Goal: Task Accomplishment & Management: Use online tool/utility

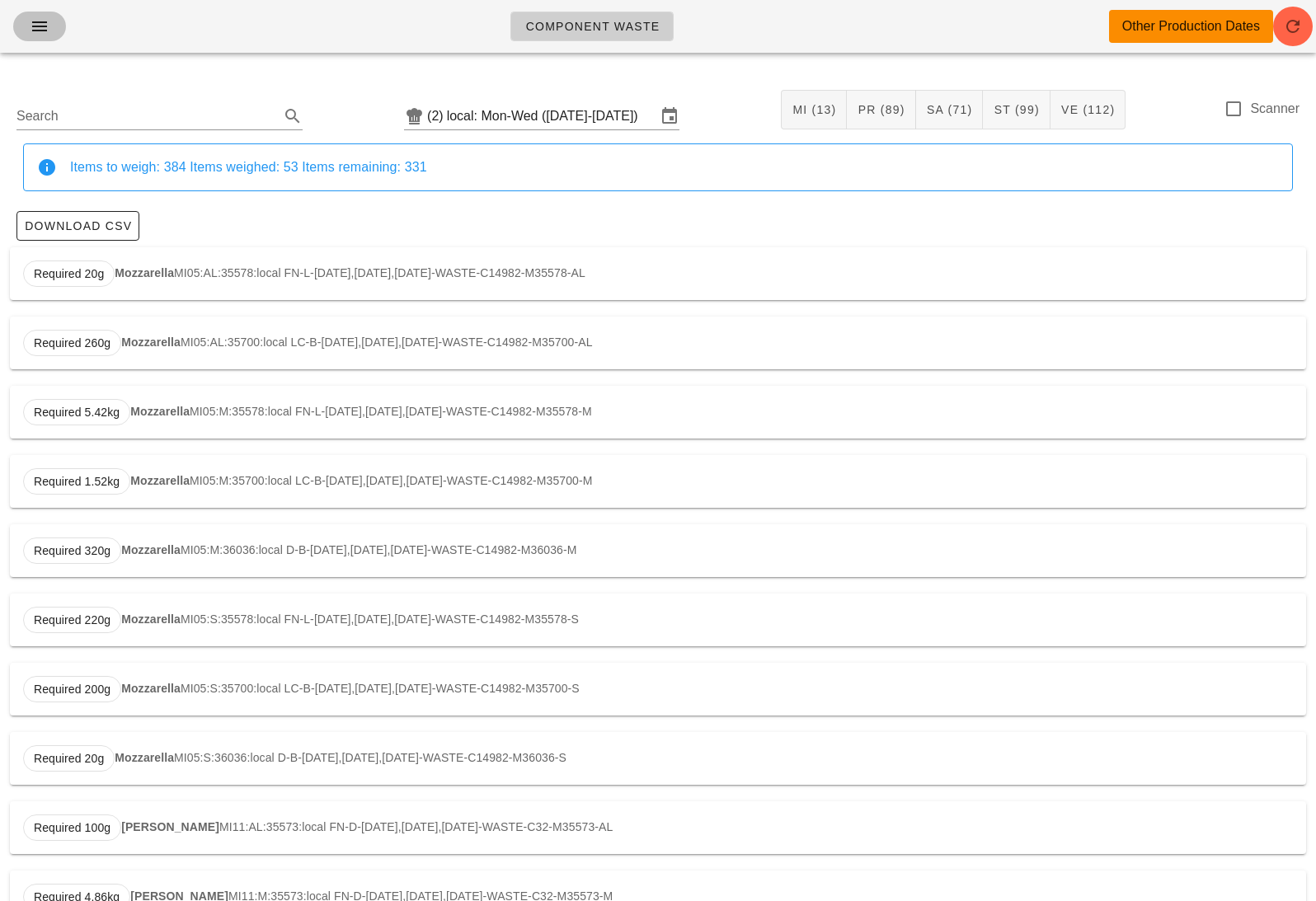
click at [40, 21] on icon "button" at bounding box center [40, 26] width 20 height 20
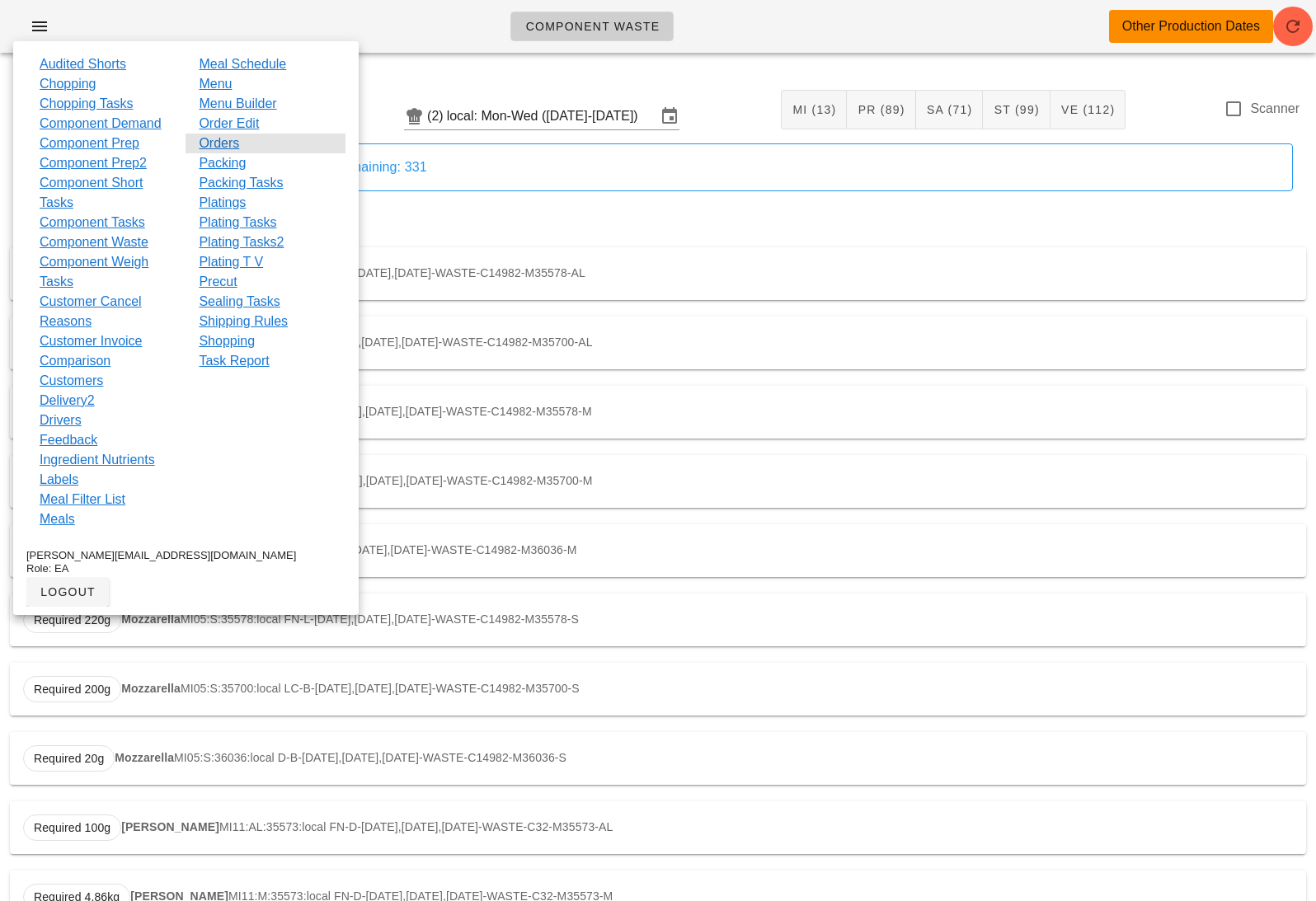
click at [245, 143] on div "Orders" at bounding box center [265, 144] width 159 height 20
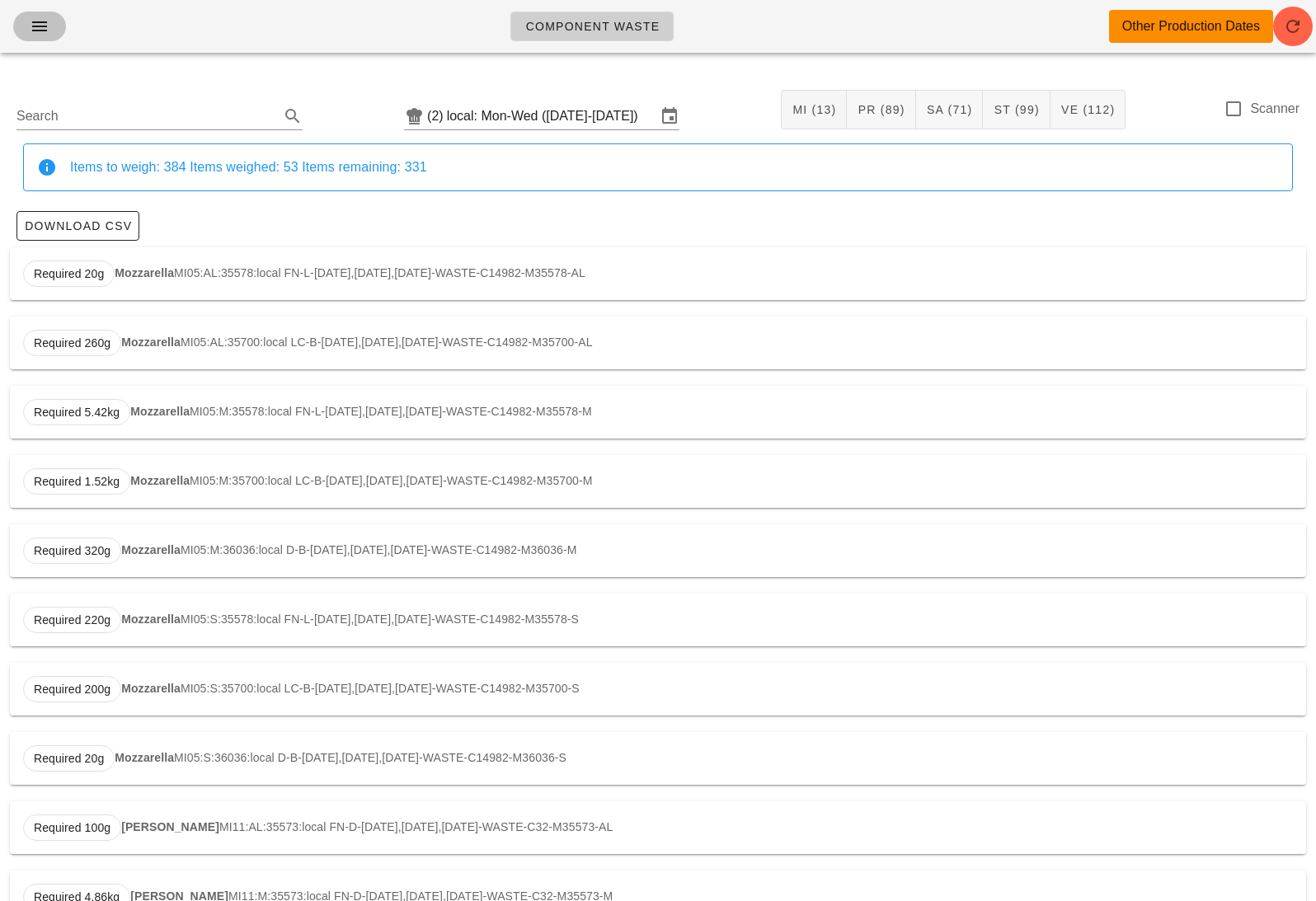
click at [46, 27] on icon "button" at bounding box center [40, 26] width 20 height 20
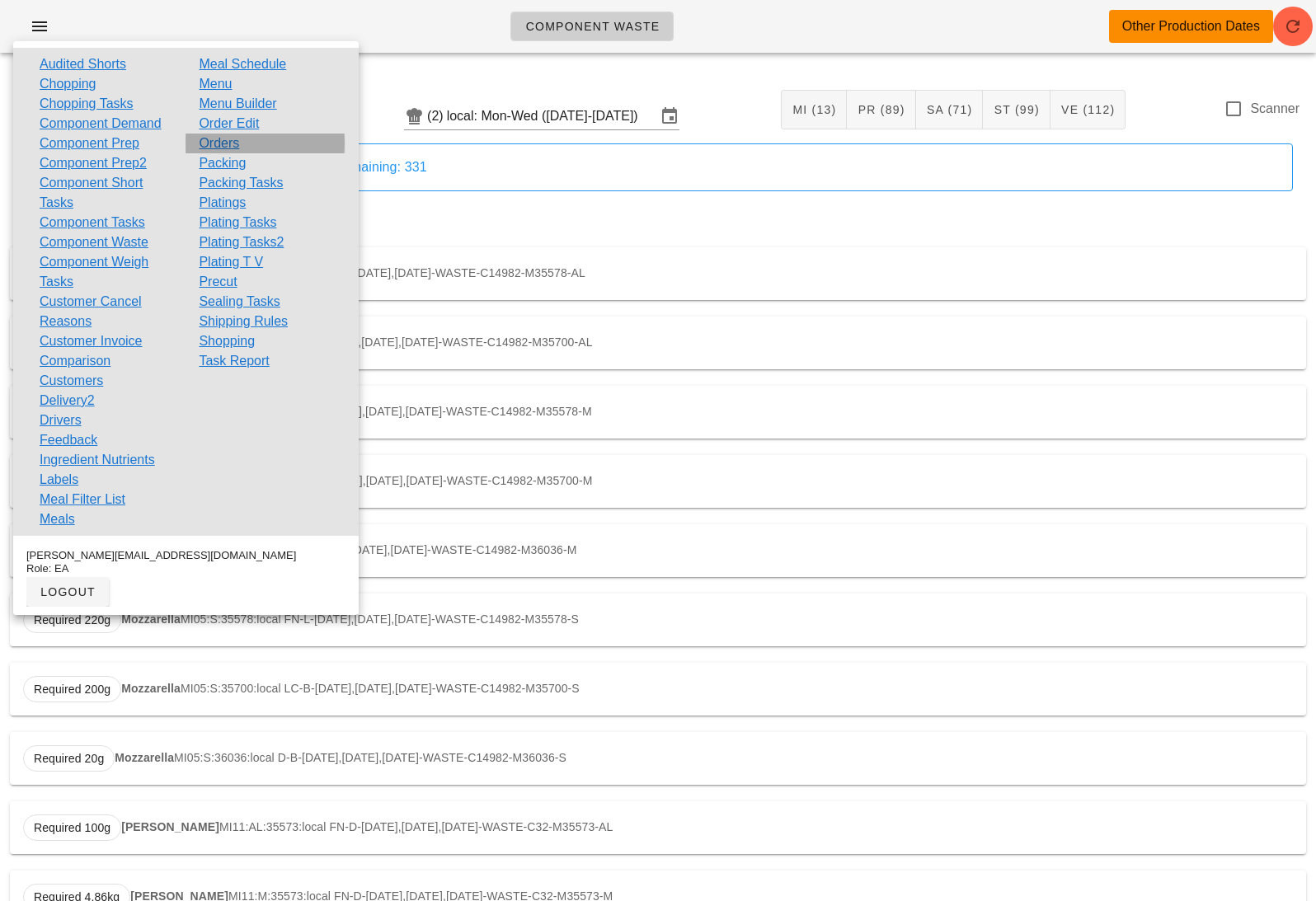
click at [227, 138] on link "Orders" at bounding box center [219, 144] width 40 height 20
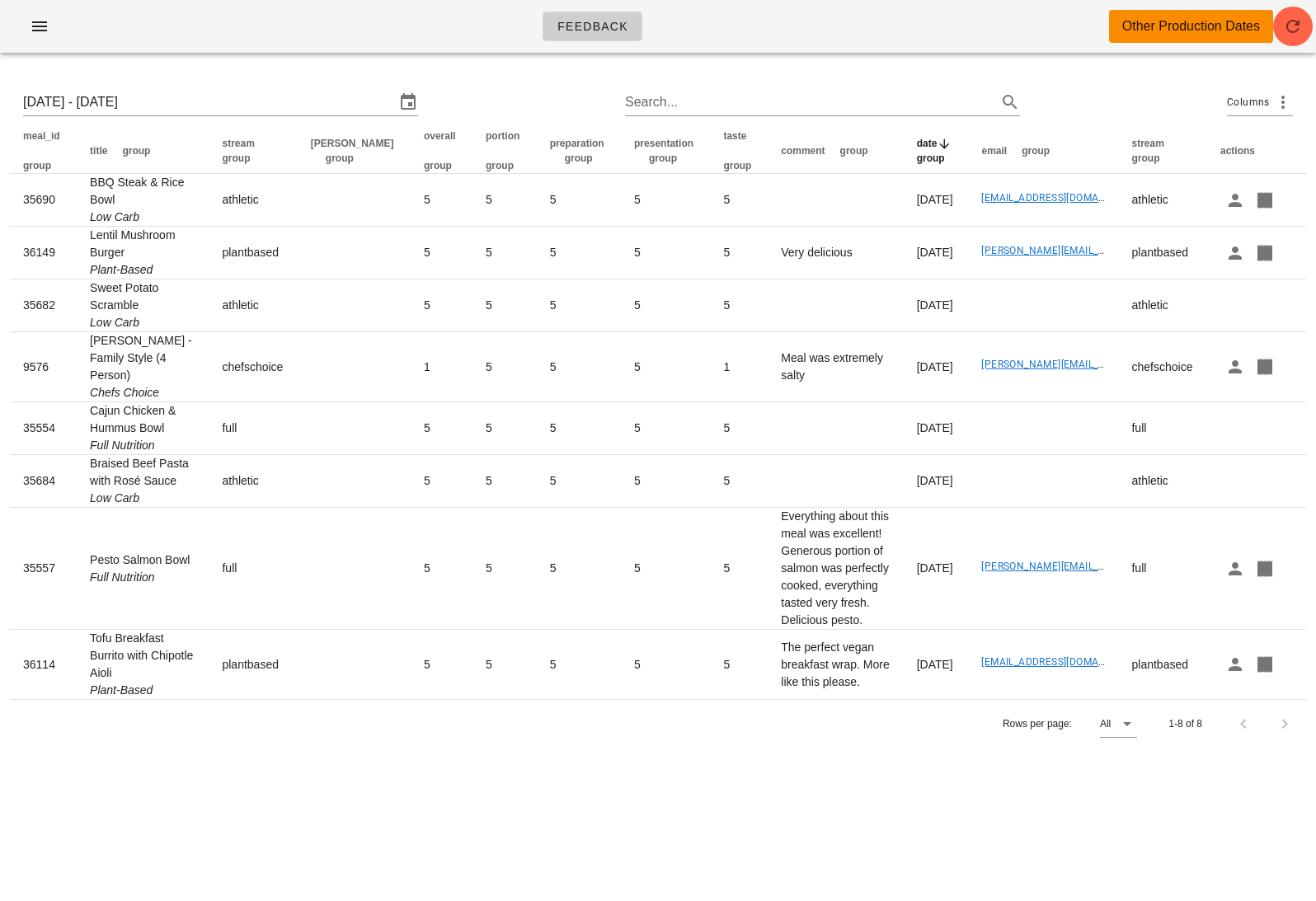
click at [311, 46] on div "Feedback Other Production Dates" at bounding box center [658, 26] width 1316 height 53
click at [34, 44] on div "Feedback Other Production Dates" at bounding box center [658, 26] width 1316 height 53
click at [32, 26] on icon "button" at bounding box center [40, 26] width 20 height 20
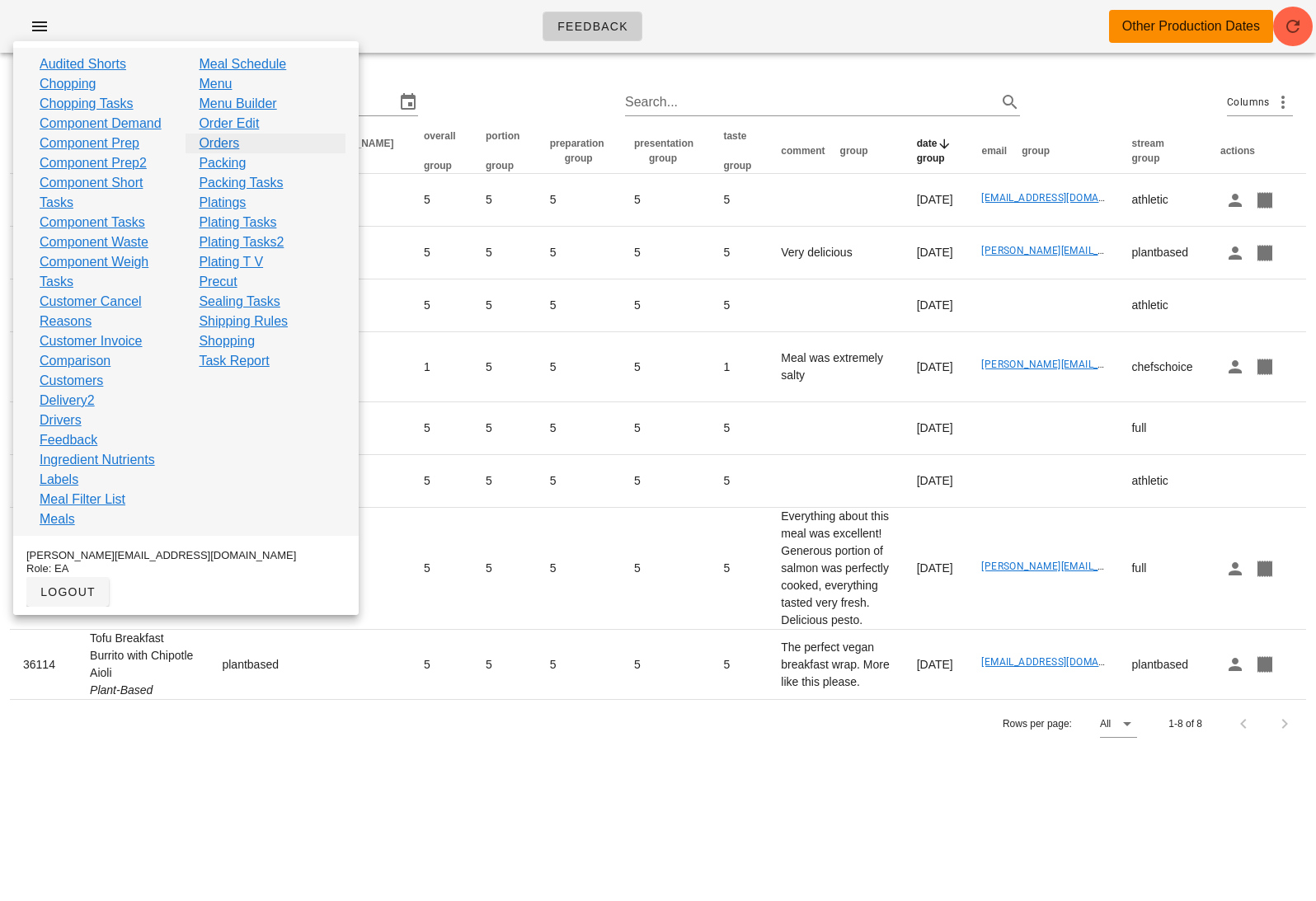
click at [222, 140] on link "Orders" at bounding box center [219, 144] width 40 height 20
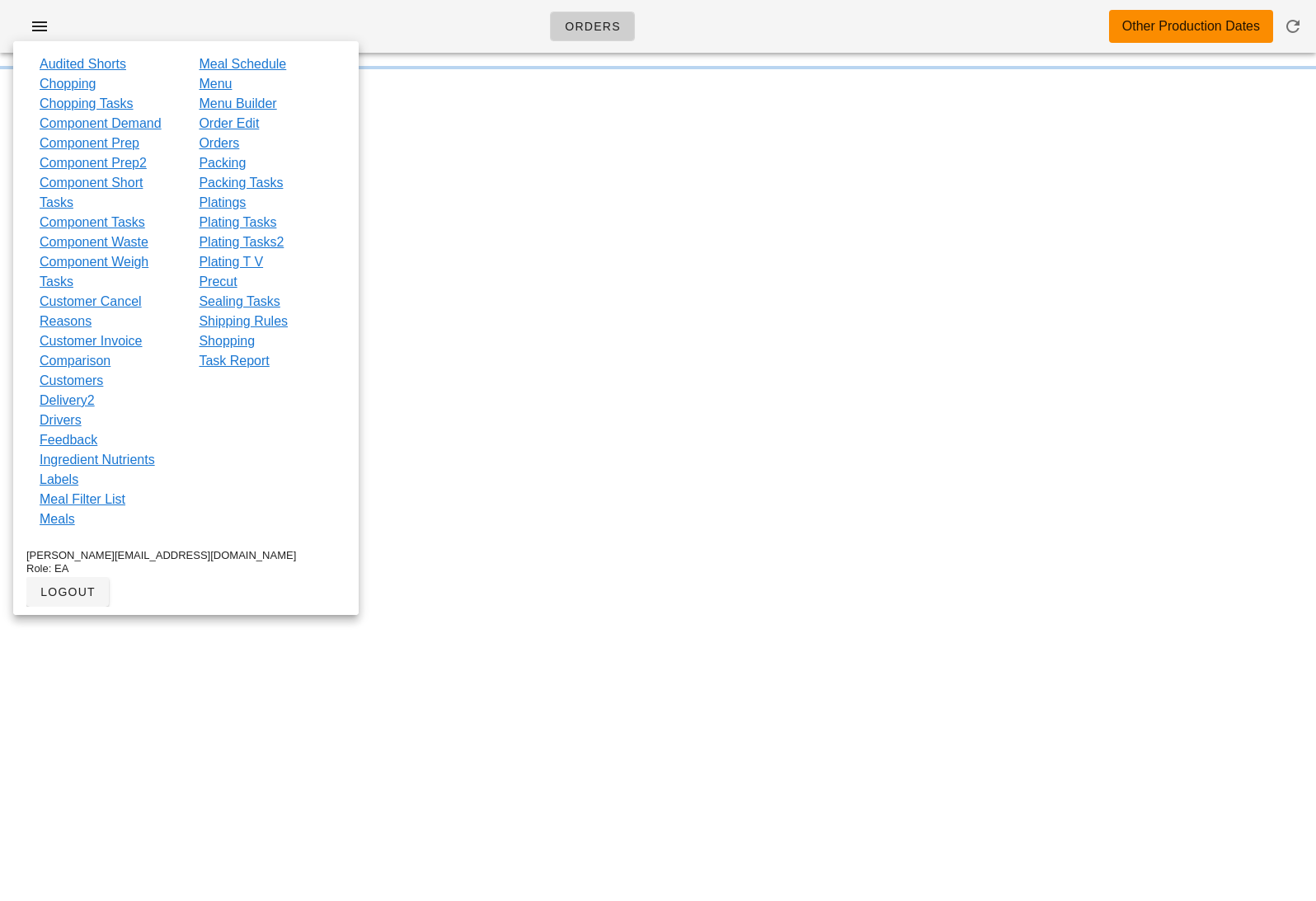
click at [387, 306] on div "Orders Other Production Dates Something unexpected happened. Please refresh the…" at bounding box center [658, 450] width 1316 height 901
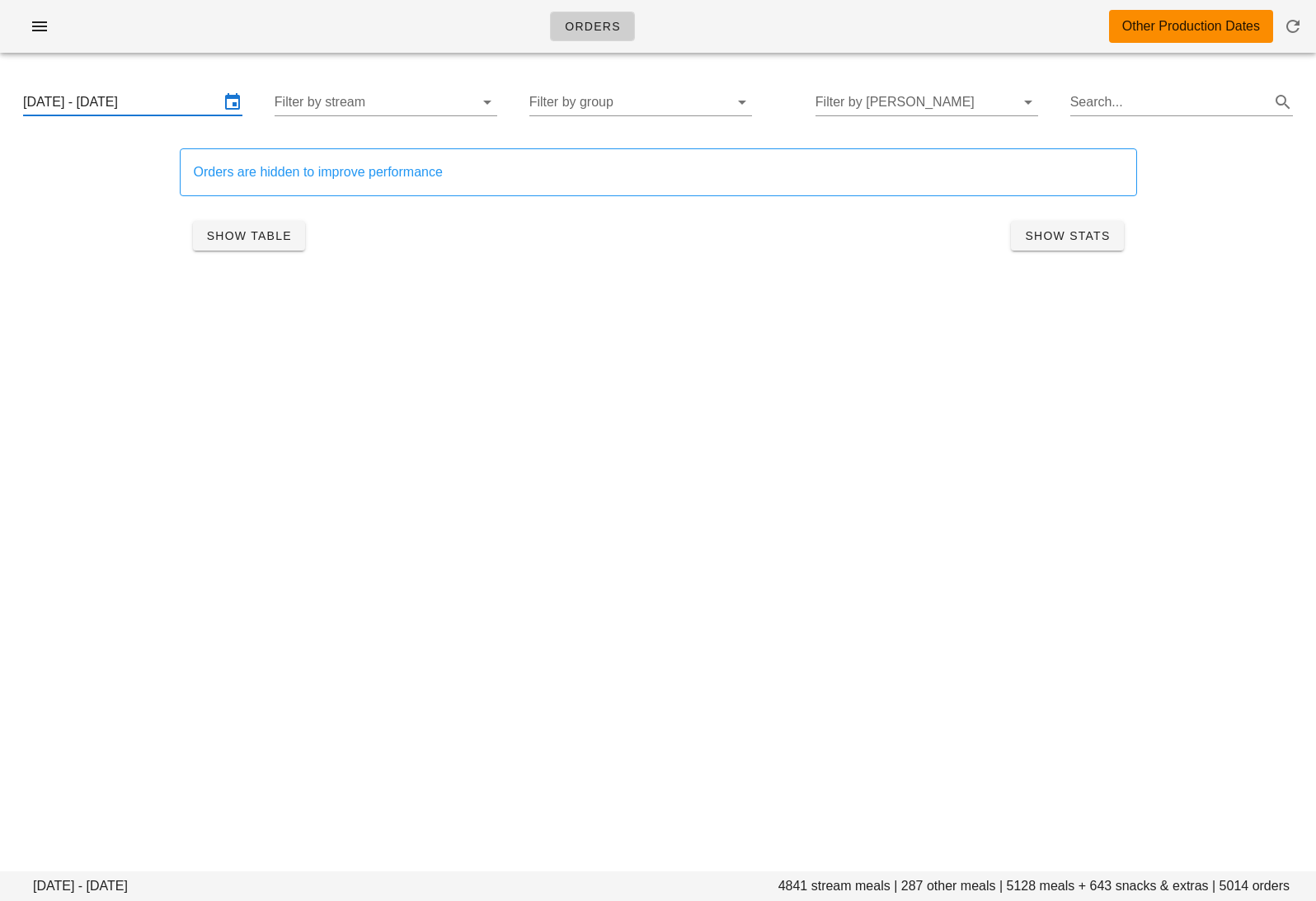
click at [107, 96] on input "Monday October 6 - Wednesday October 8" at bounding box center [121, 102] width 196 height 26
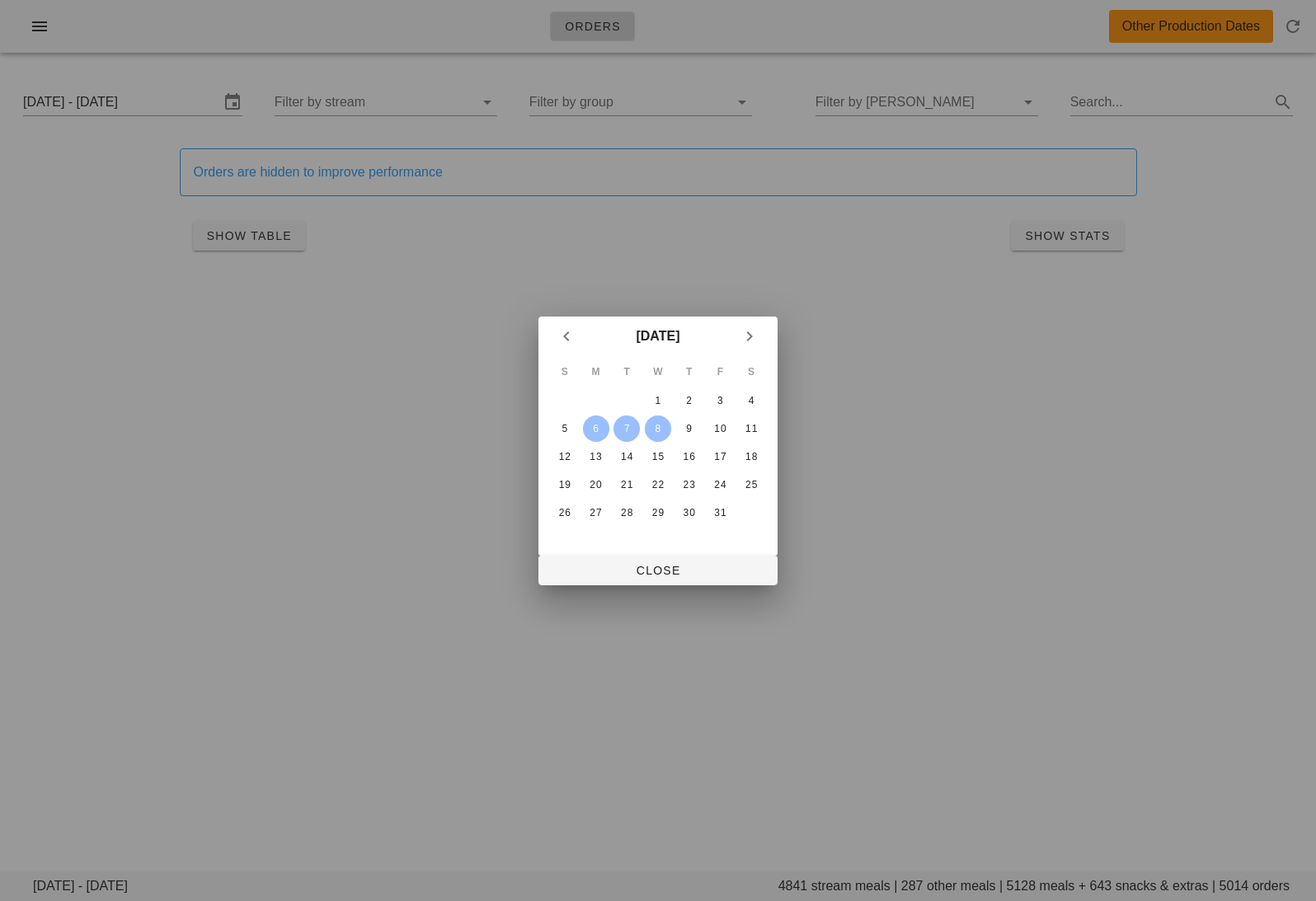
click at [675, 417] on td "9" at bounding box center [689, 429] width 30 height 26
click at [753, 423] on div "11" at bounding box center [751, 429] width 26 height 12
click at [691, 423] on div "9" at bounding box center [689, 429] width 26 height 12
click at [679, 567] on span "Close" at bounding box center [658, 571] width 213 height 13
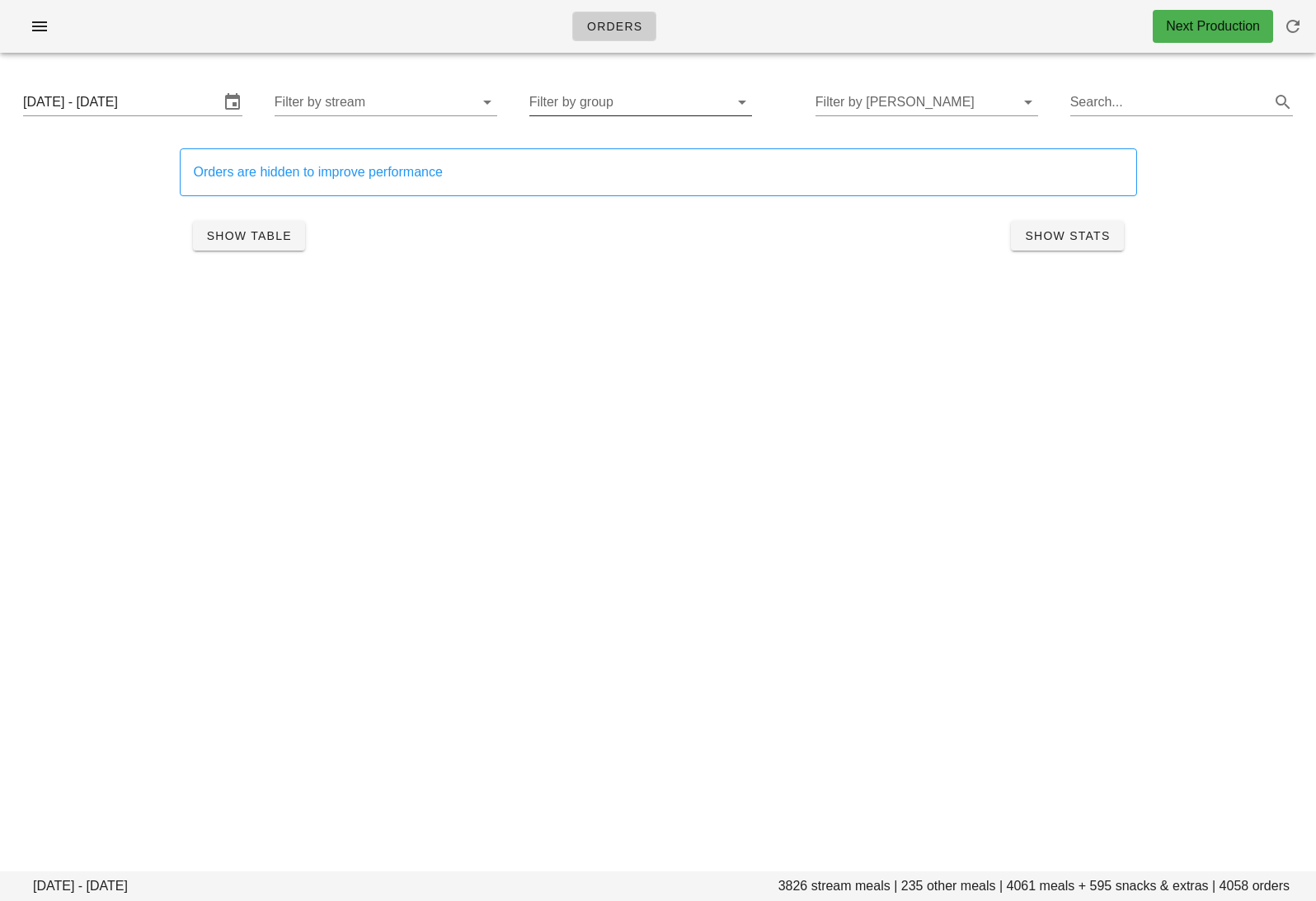
click at [640, 95] on input "Filter by group" at bounding box center [627, 102] width 196 height 26
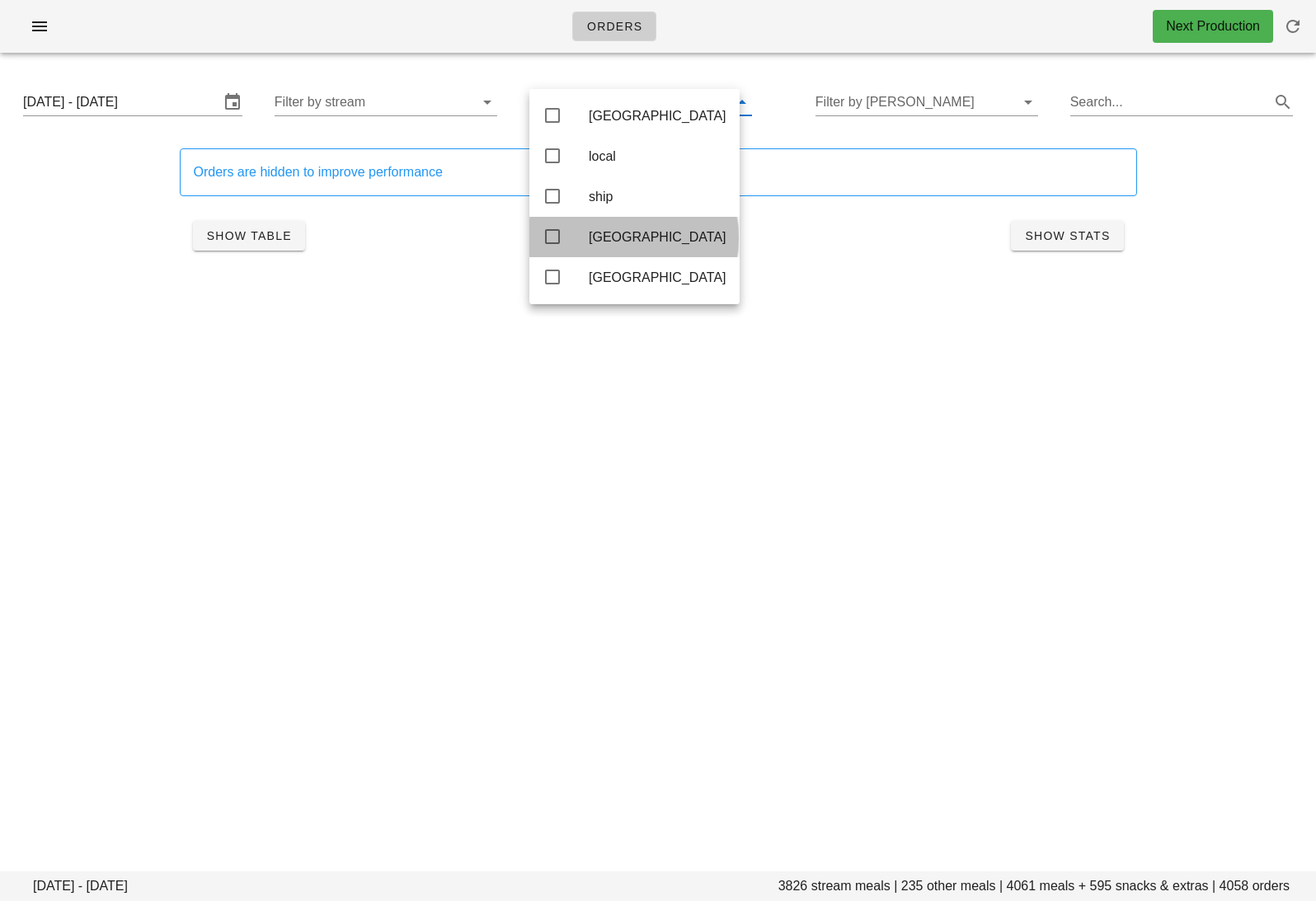
click at [615, 244] on div "toronto" at bounding box center [657, 237] width 138 height 16
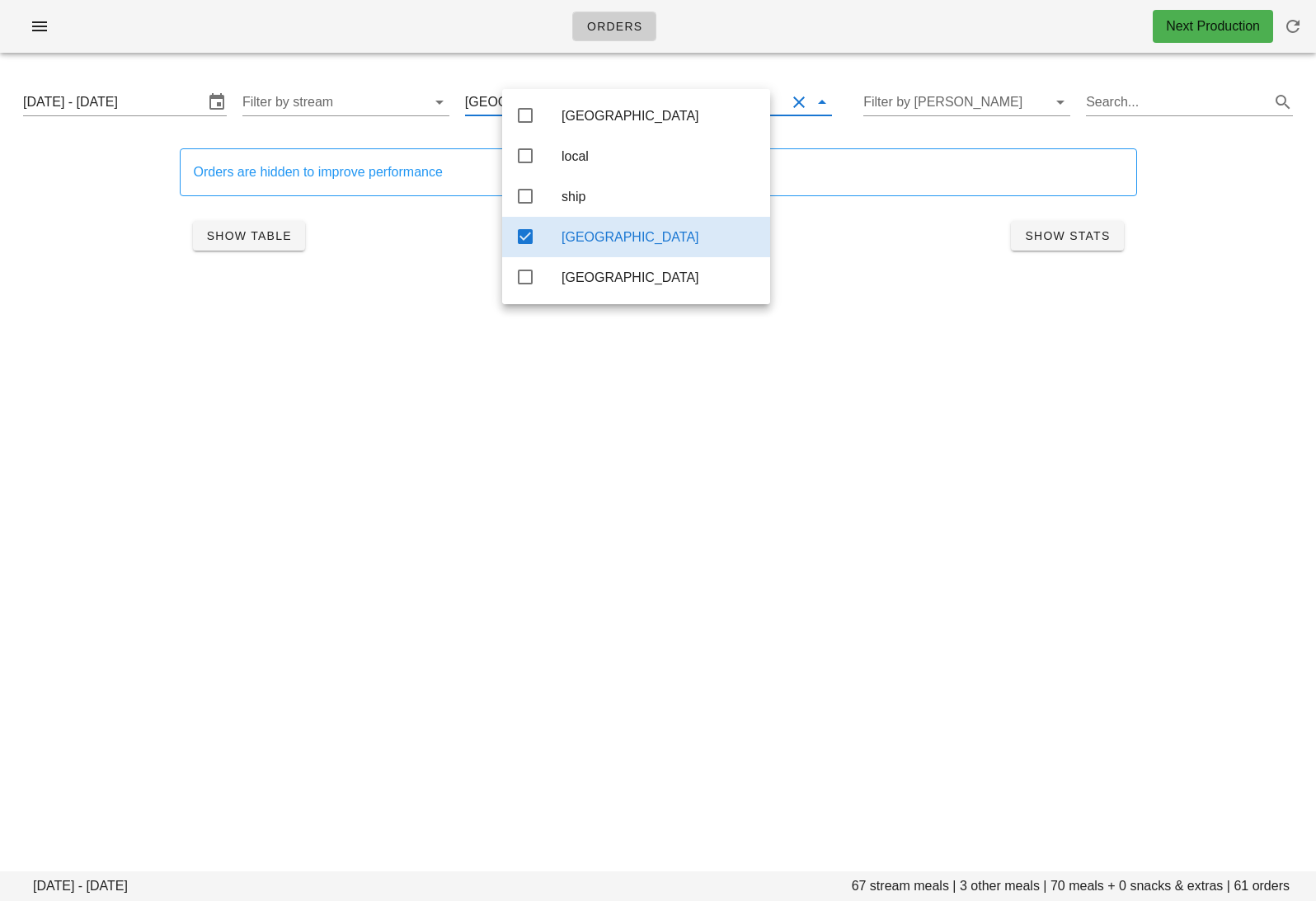
click at [720, 545] on div "Orders Next Production Thursday October 9 - Saturday October 11 67 stream meals…" at bounding box center [658, 450] width 1316 height 901
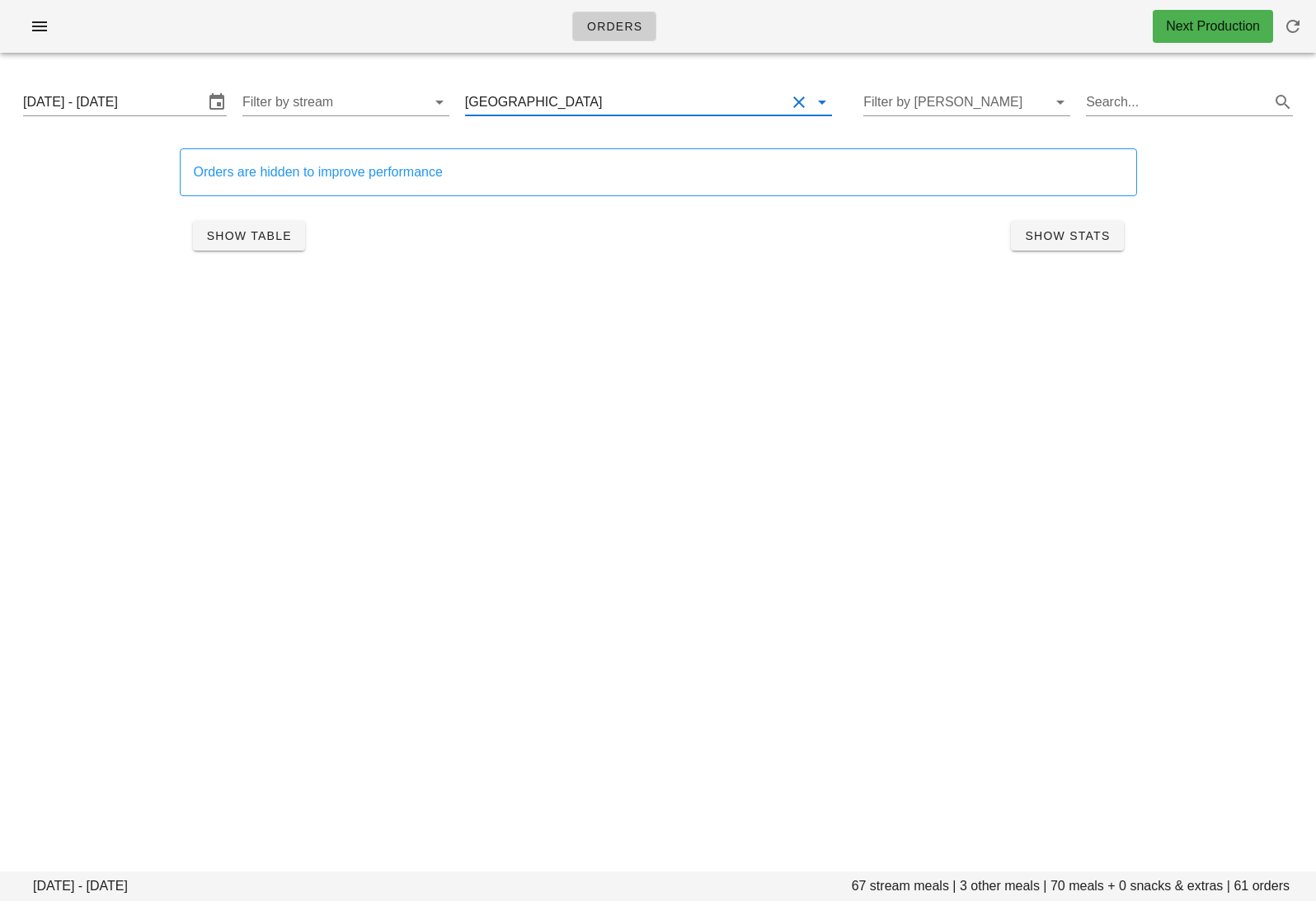
click at [632, 103] on input "text" at bounding box center [695, 102] width 181 height 26
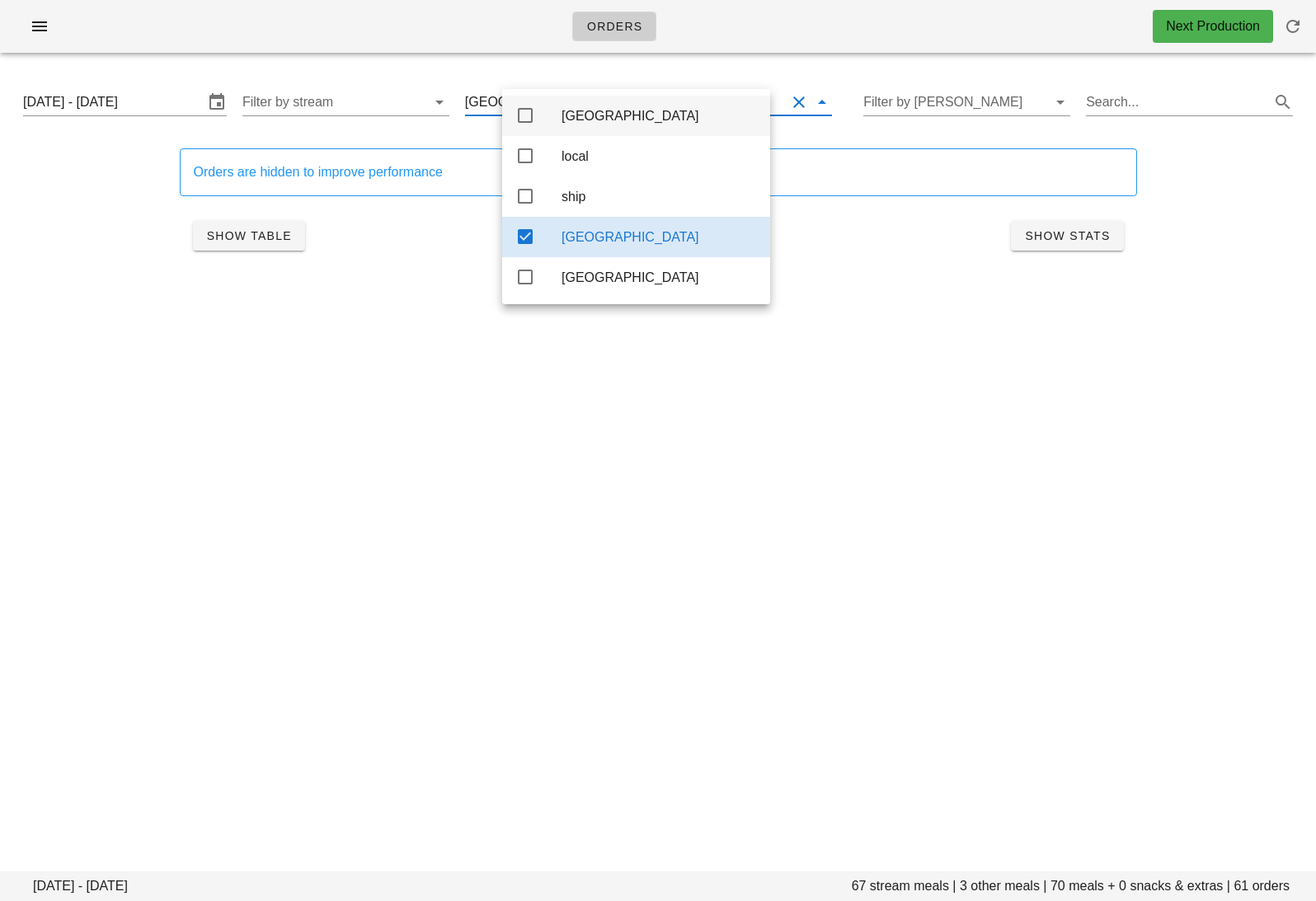
click at [569, 125] on div "[GEOGRAPHIC_DATA]" at bounding box center [659, 116] width 196 height 36
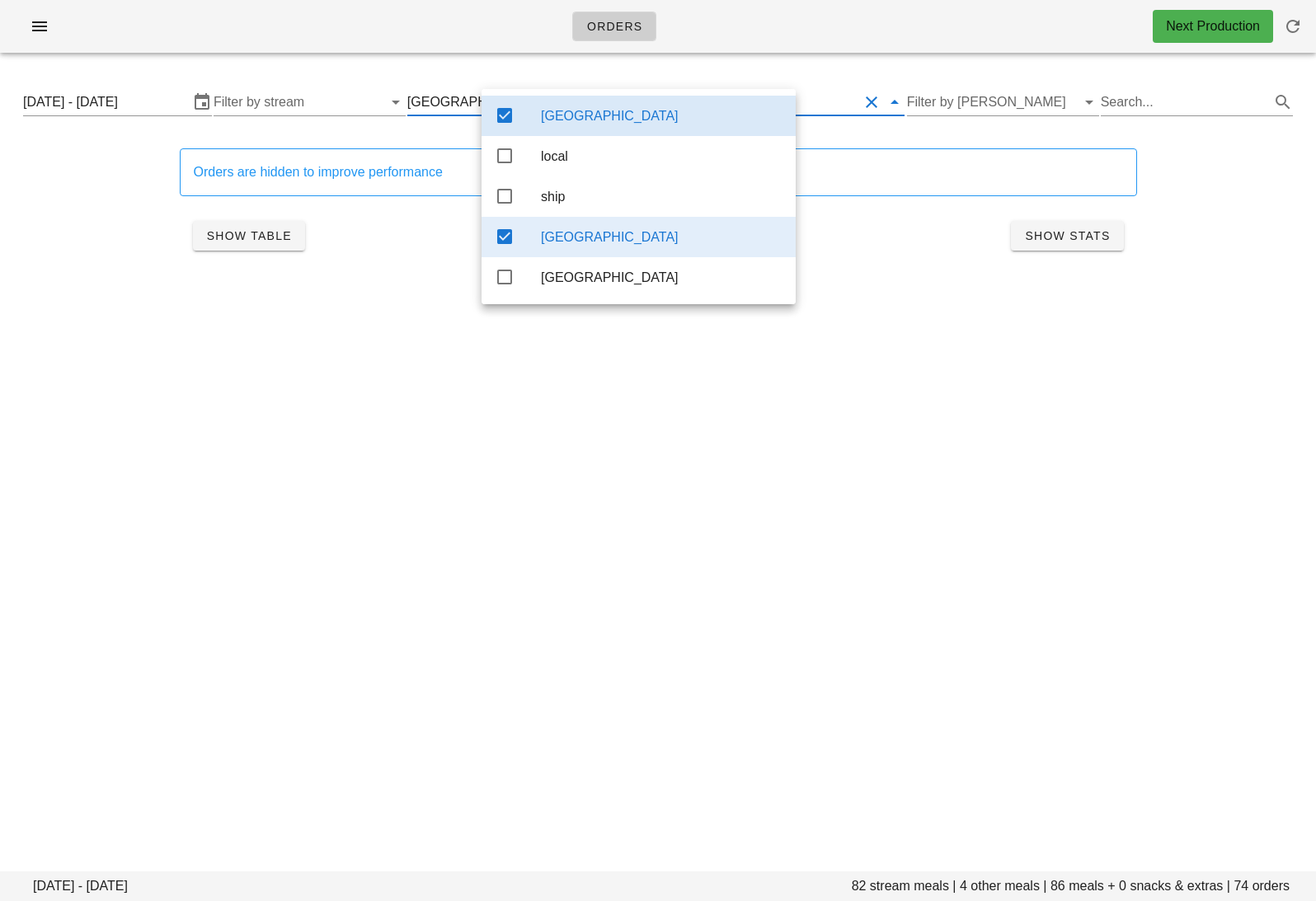
click at [593, 233] on div "toronto" at bounding box center [661, 237] width 242 height 36
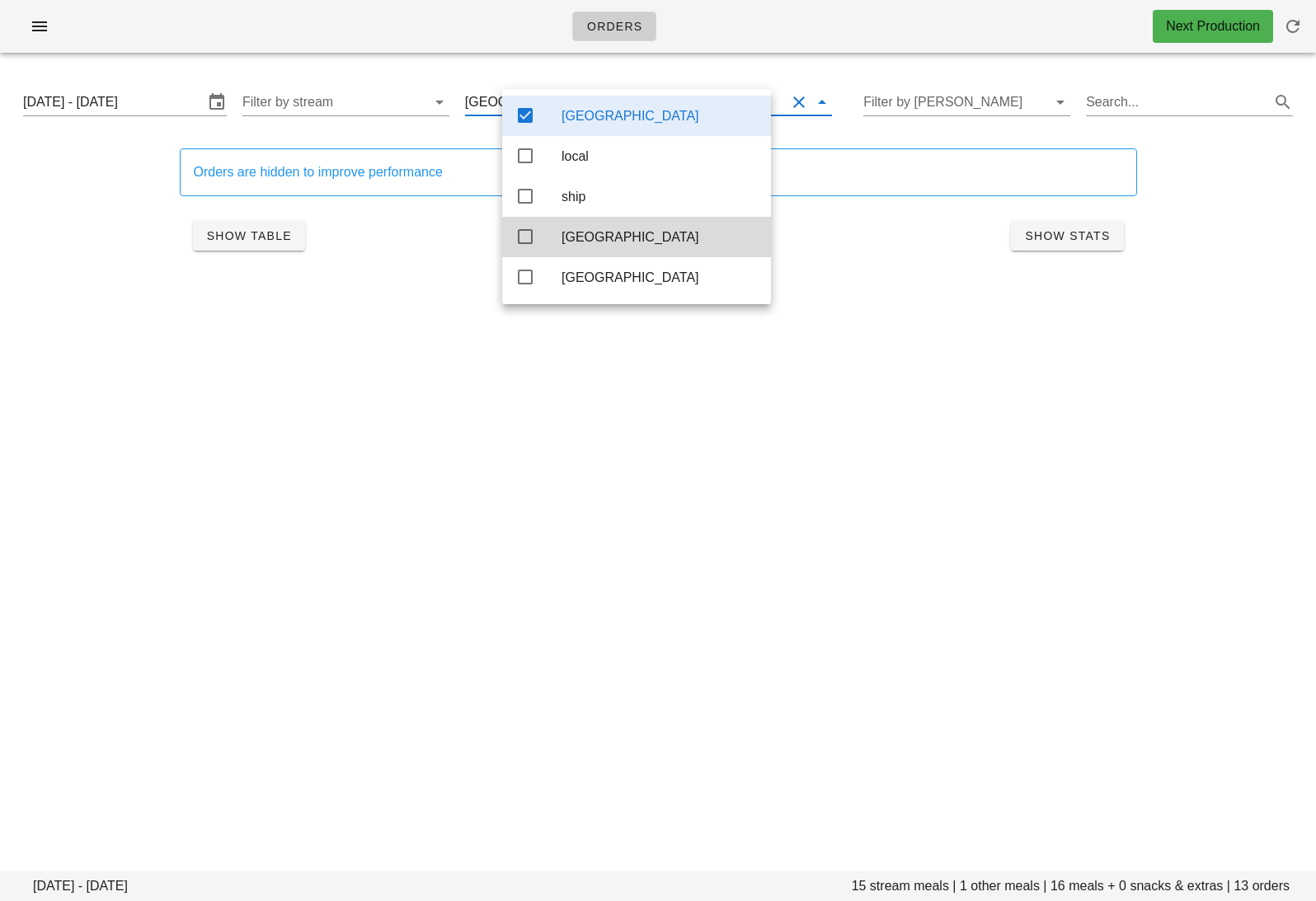
click at [722, 548] on div "Orders Next Production Thursday October 9 - Saturday October 11 15 stream meals…" at bounding box center [658, 450] width 1316 height 901
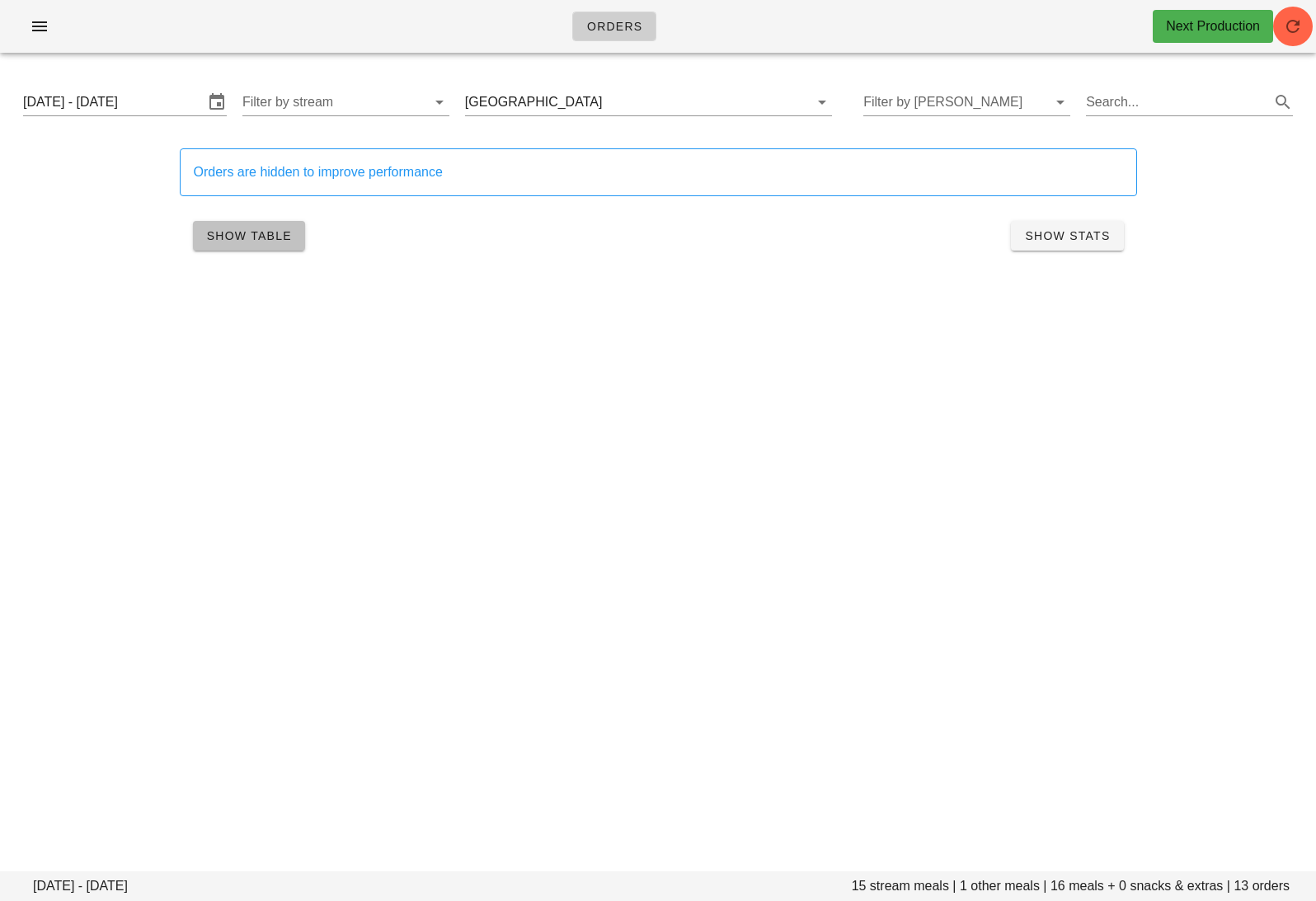
click at [263, 224] on button "Show Table" at bounding box center [249, 236] width 112 height 30
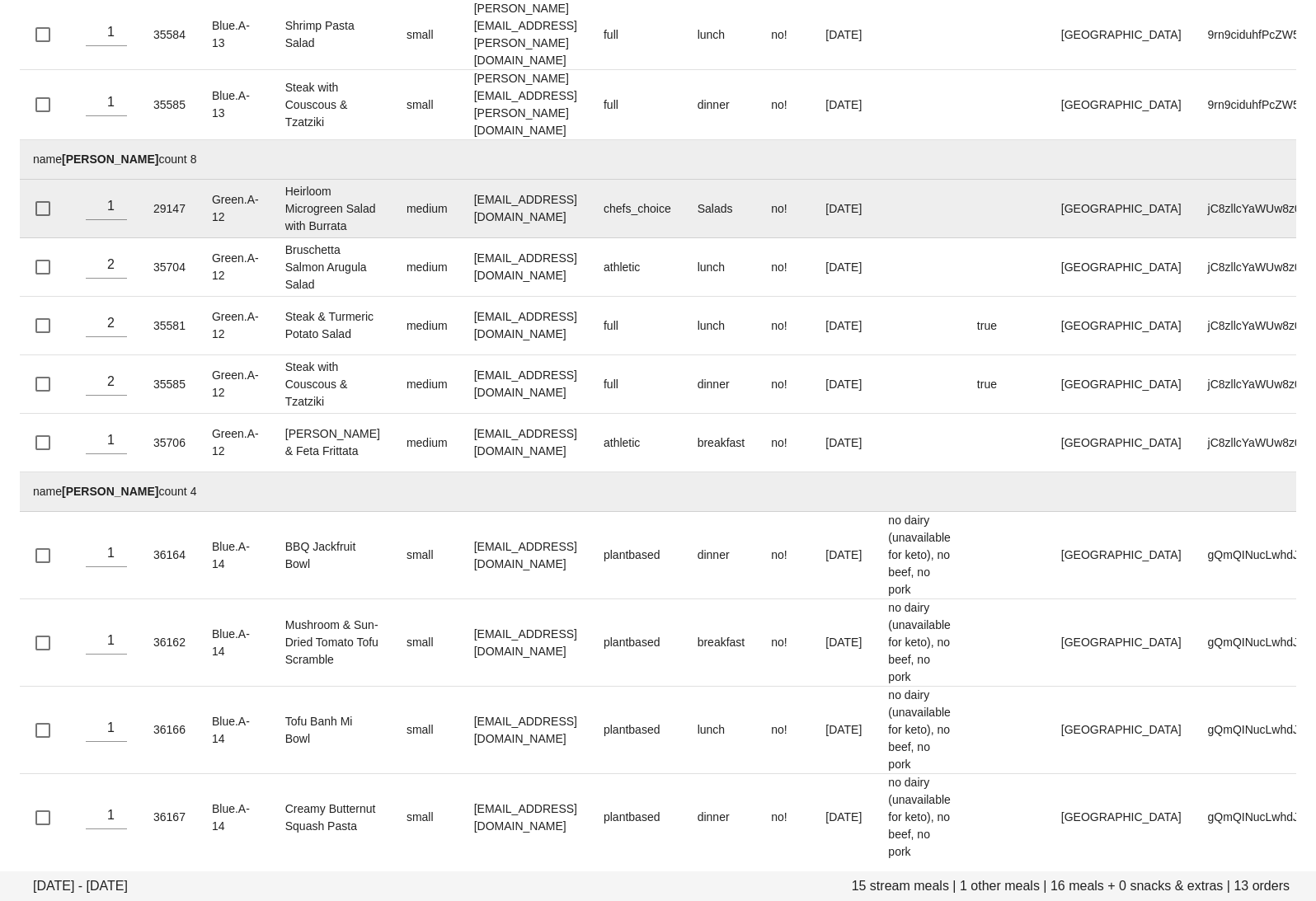
scroll to position [428, 0]
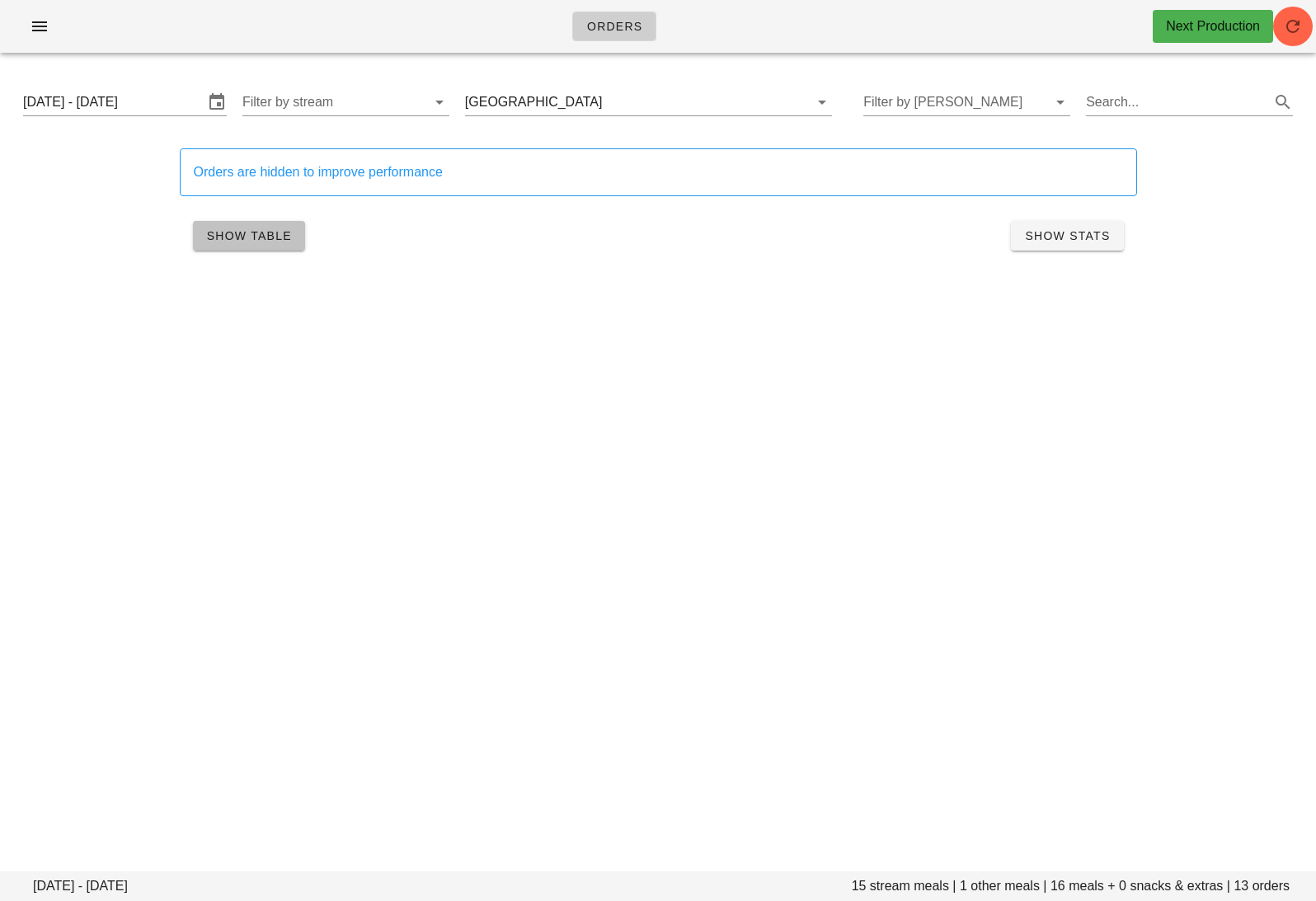
click at [249, 242] on span "Show Table" at bounding box center [249, 236] width 86 height 13
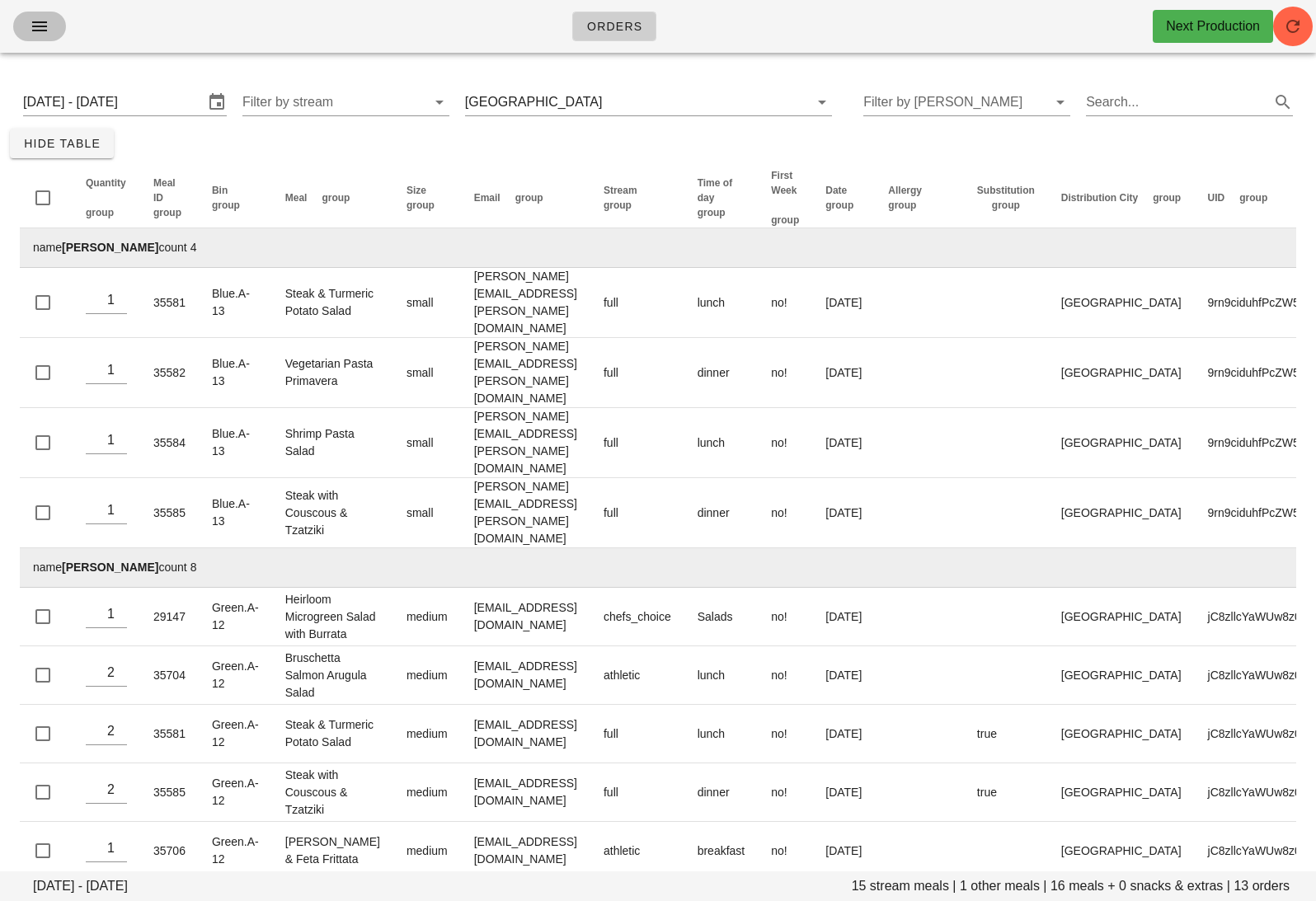
click at [27, 28] on span "button" at bounding box center [40, 26] width 26 height 20
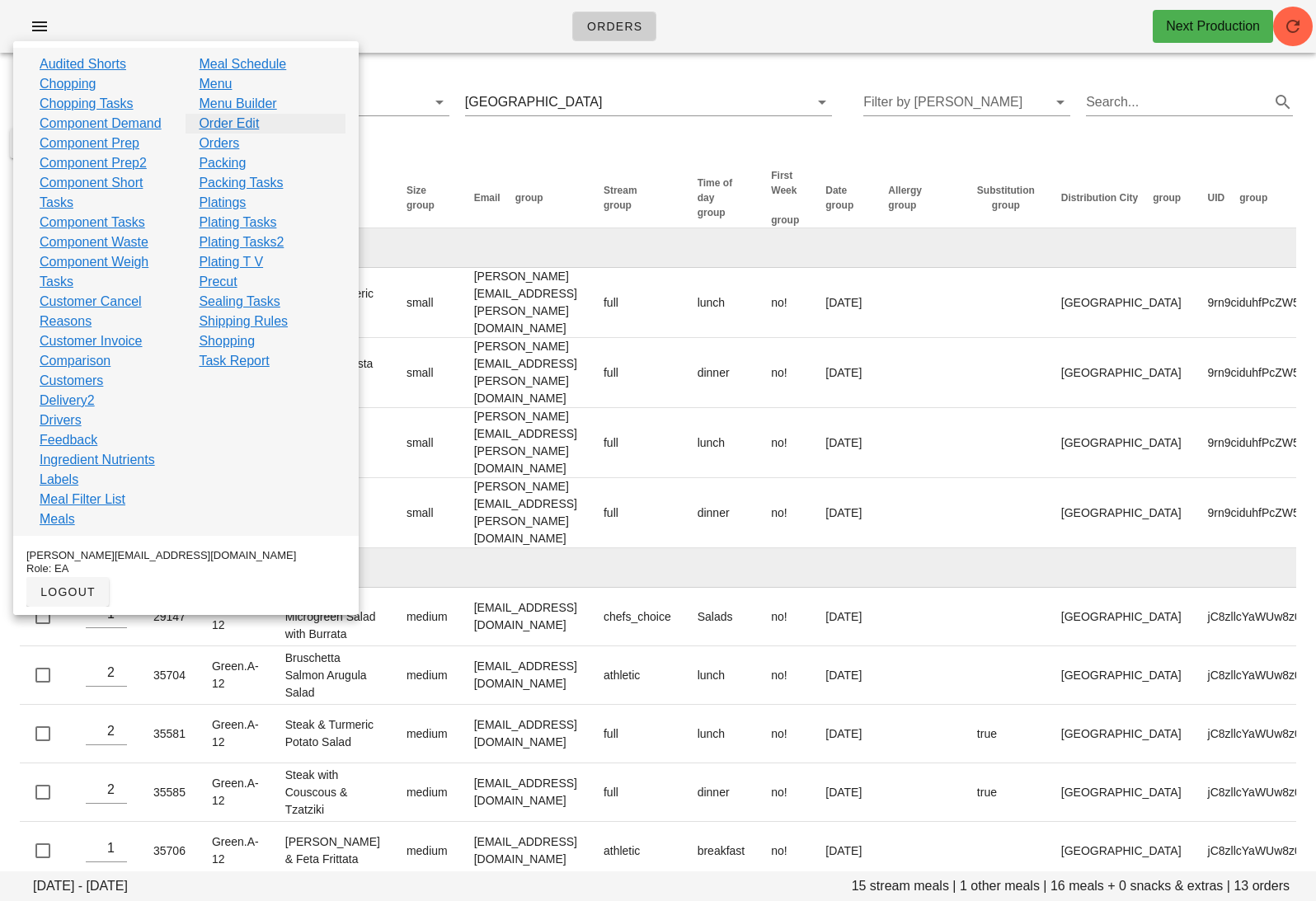
click at [254, 123] on link "Order Edit" at bounding box center [229, 124] width 60 height 20
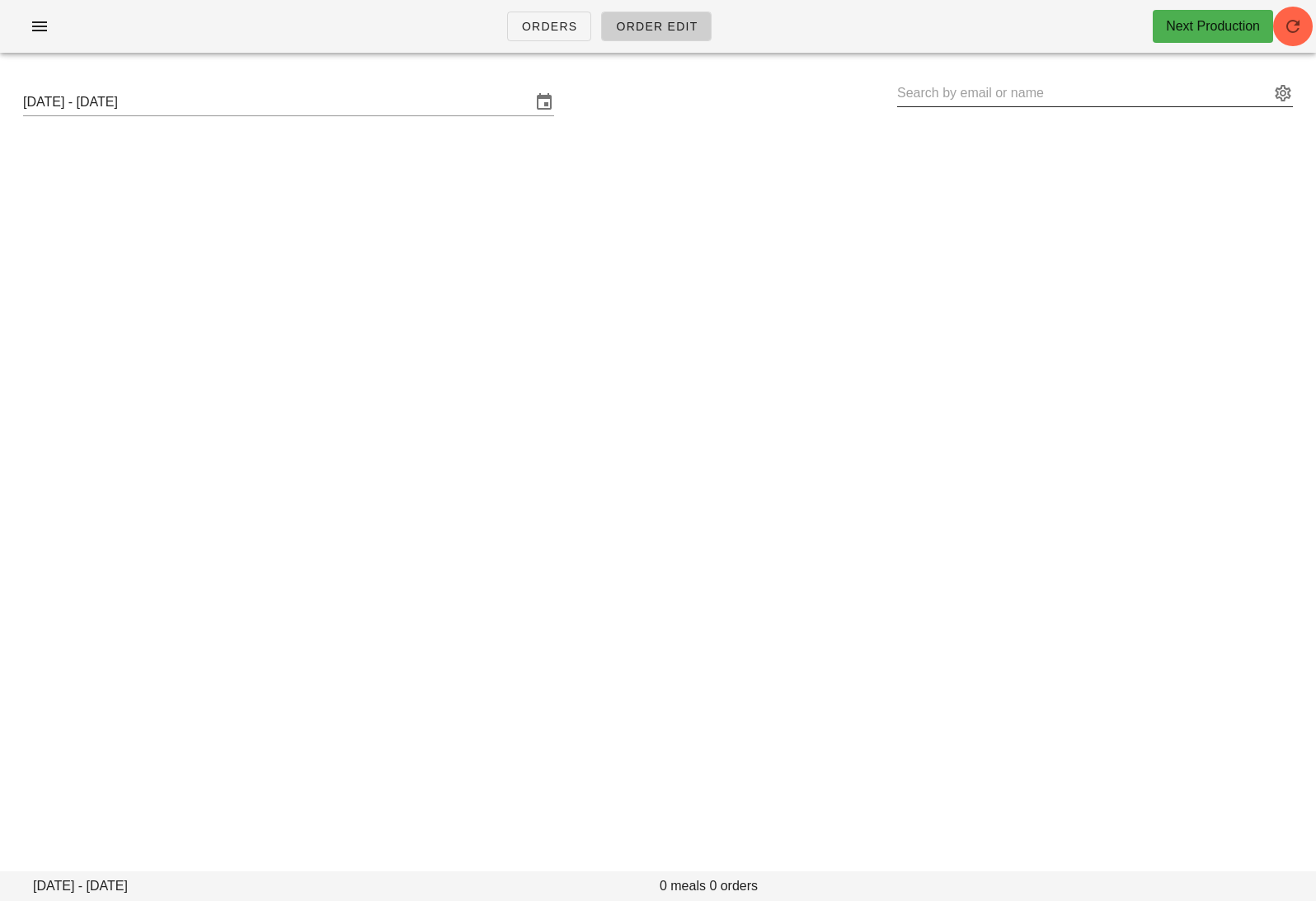
click at [1026, 89] on input "text" at bounding box center [1082, 93] width 372 height 26
click at [28, 21] on span "button" at bounding box center [40, 26] width 26 height 20
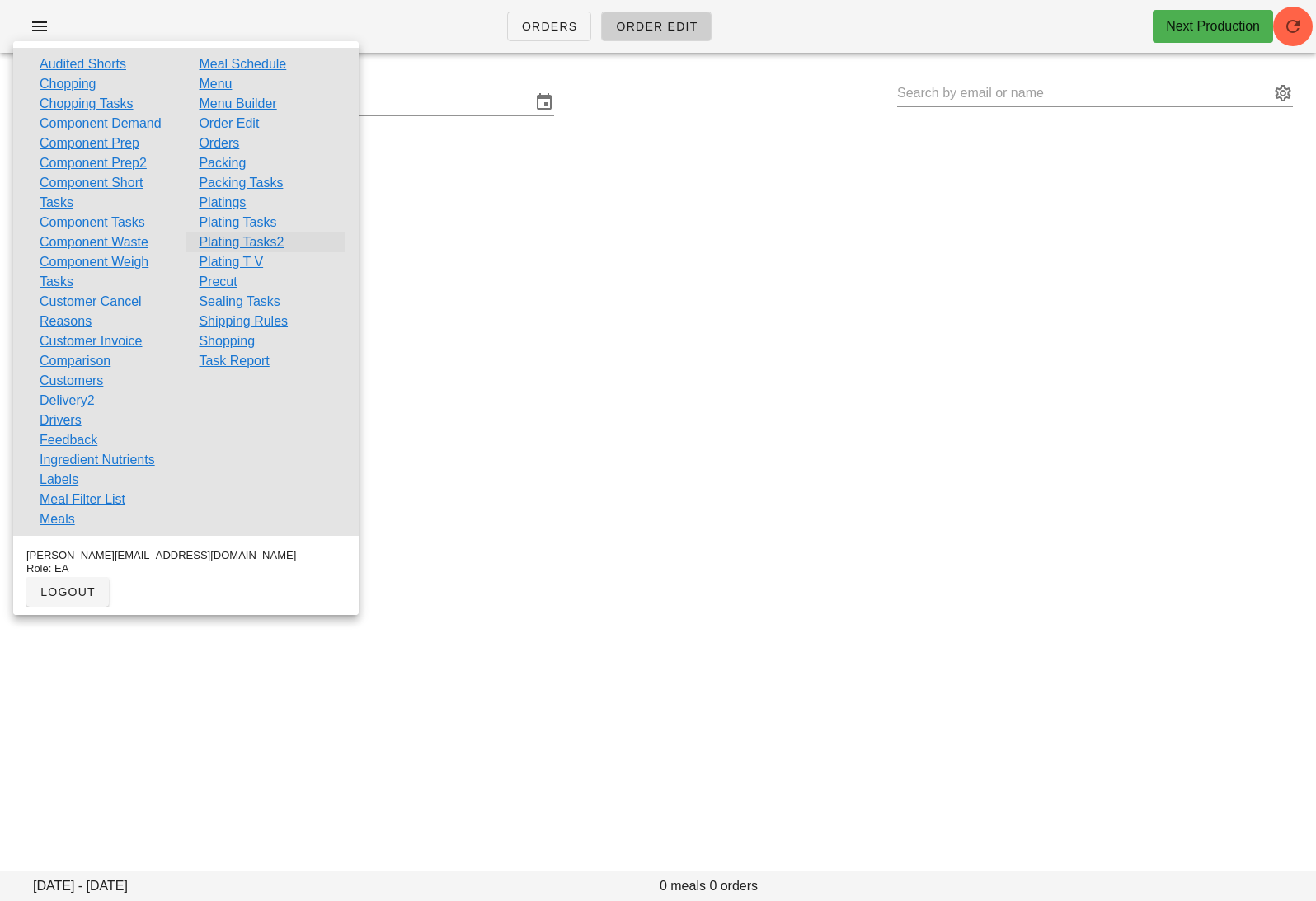
click at [252, 245] on link "Plating Tasks2" at bounding box center [241, 243] width 85 height 20
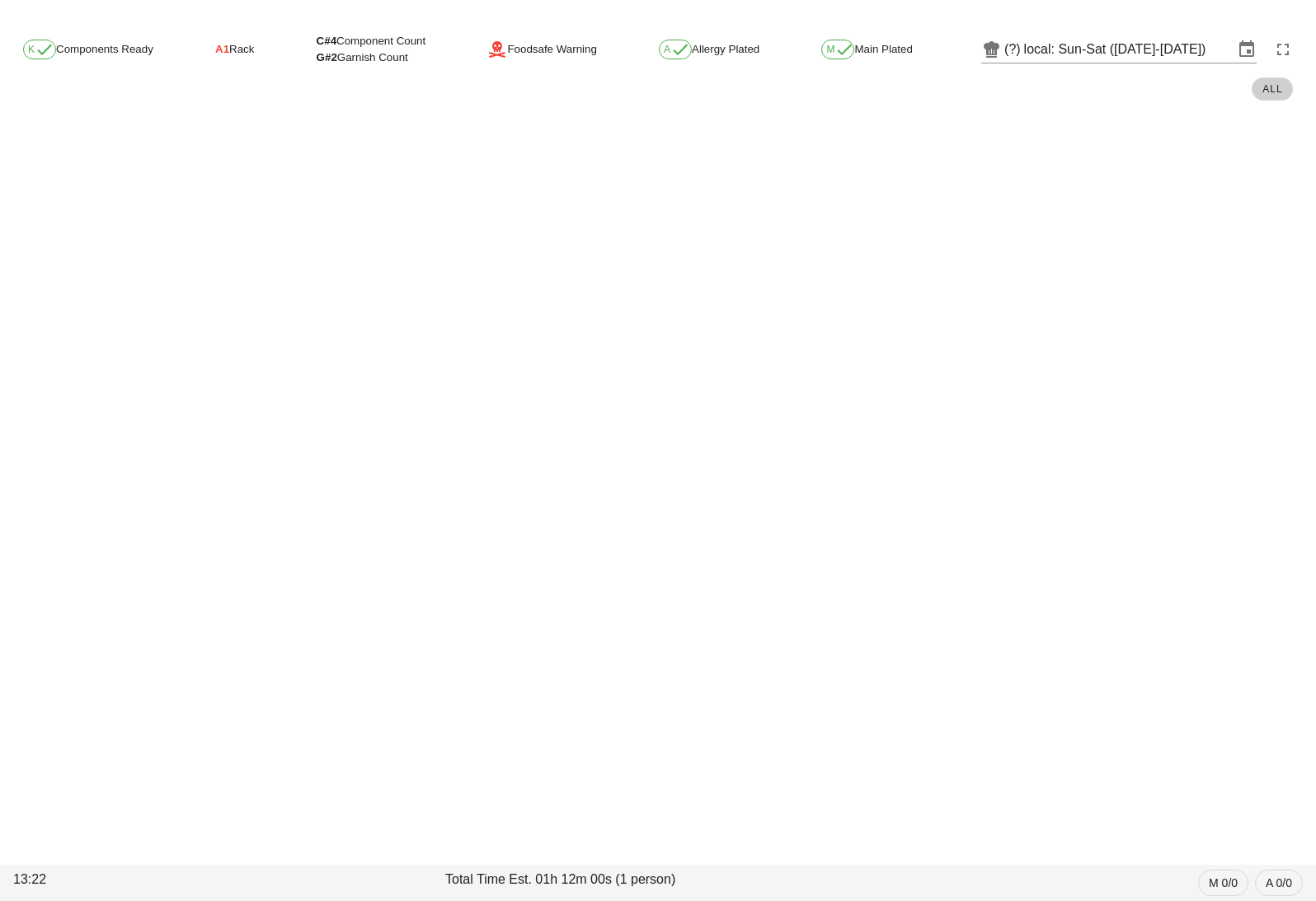
click at [1067, 7] on div at bounding box center [658, 10] width 1316 height 20
click at [1071, 26] on div "K Components Ready A1 Rack C#4 Component Count G#2 Garnish Count Foodsafe Warni…" at bounding box center [658, 66] width 1316 height 92
click at [1081, 46] on input "local: Sun-Sat ([DATE]-[DATE])" at bounding box center [1129, 50] width 210 height 26
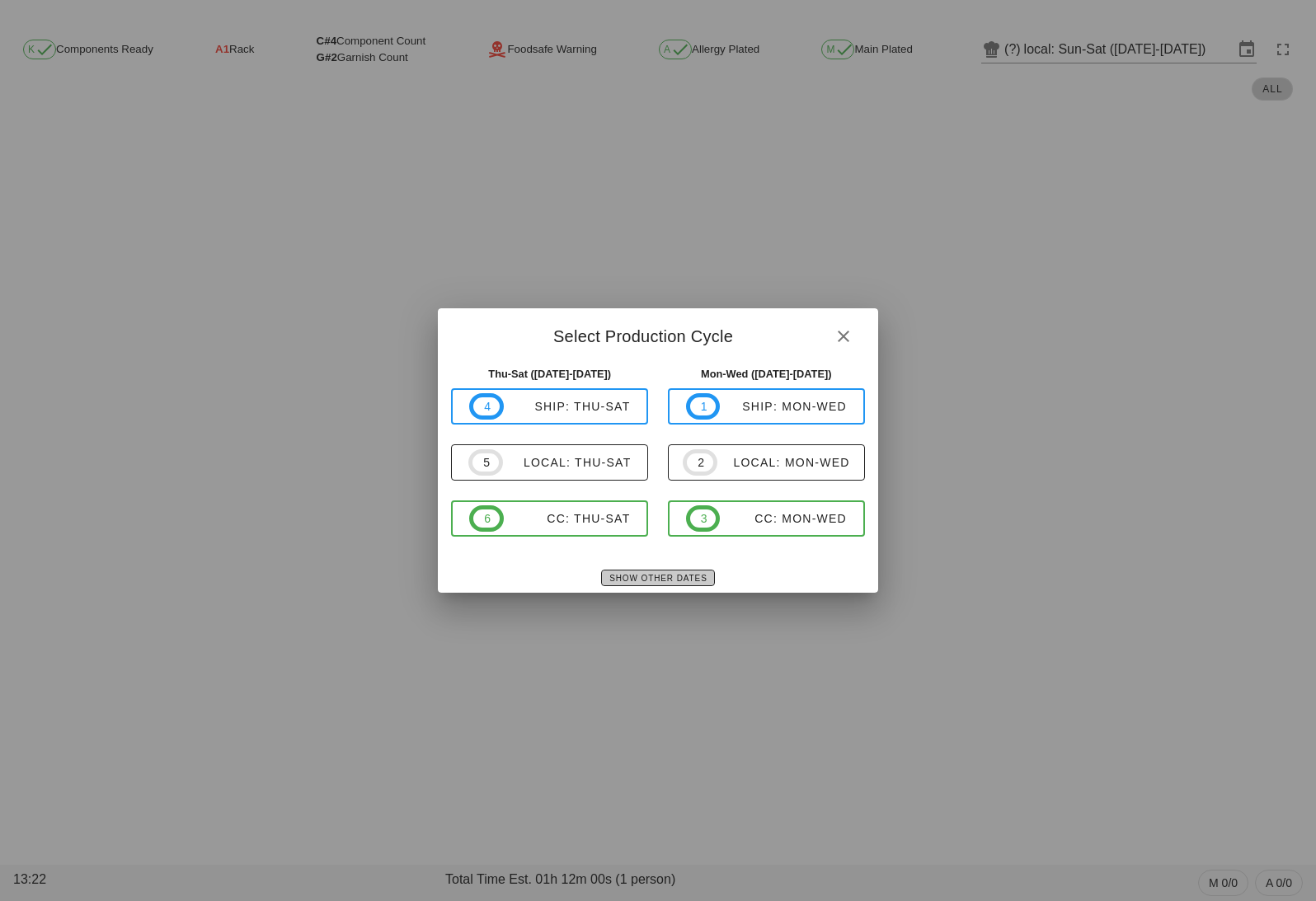
click at [637, 576] on span "Show Other Dates" at bounding box center [657, 578] width 98 height 9
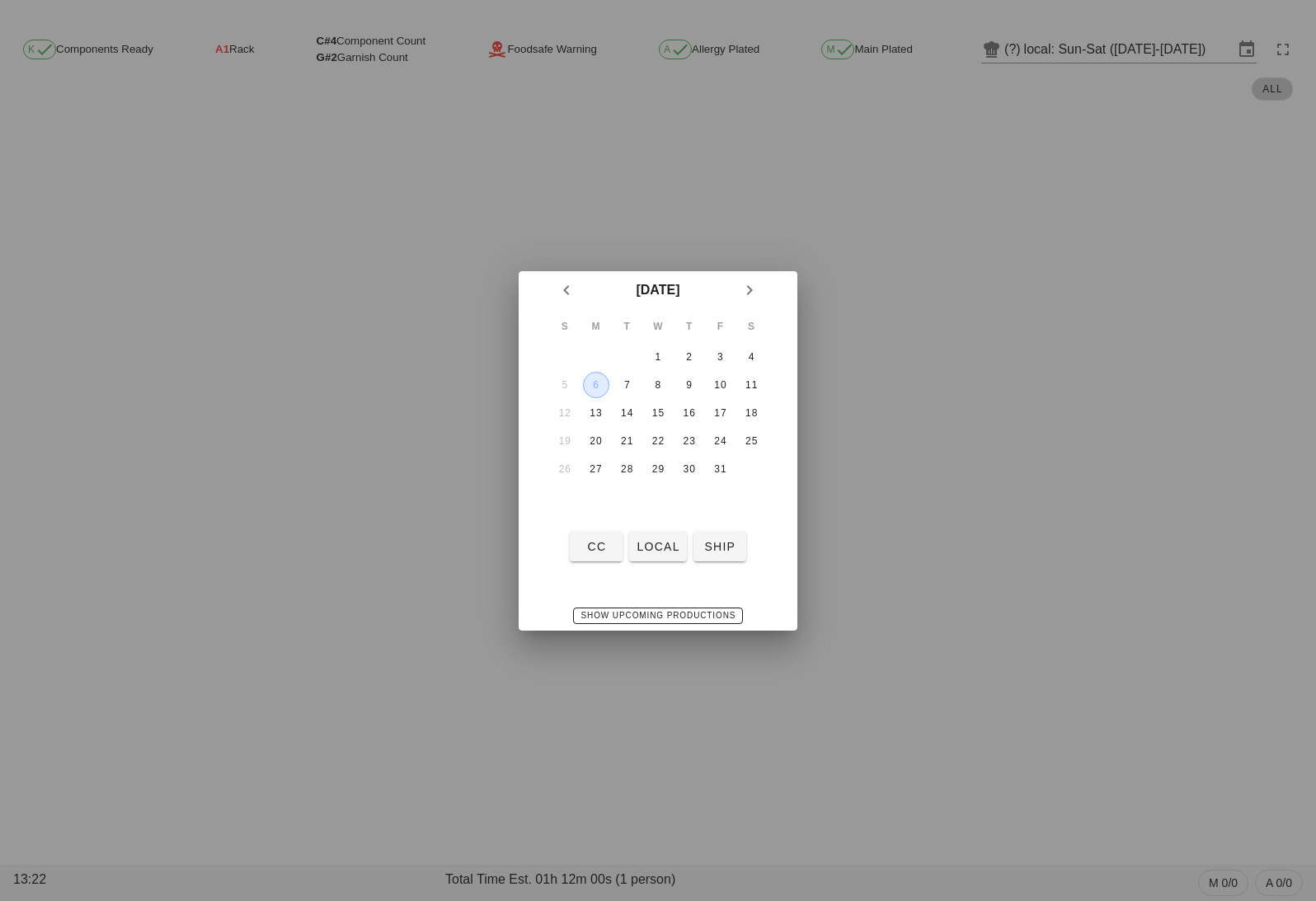
click at [597, 381] on div "6" at bounding box center [596, 385] width 25 height 12
click at [659, 530] on div "CC local ship" at bounding box center [658, 547] width 279 height 43
click at [660, 540] on span "local" at bounding box center [657, 547] width 44 height 13
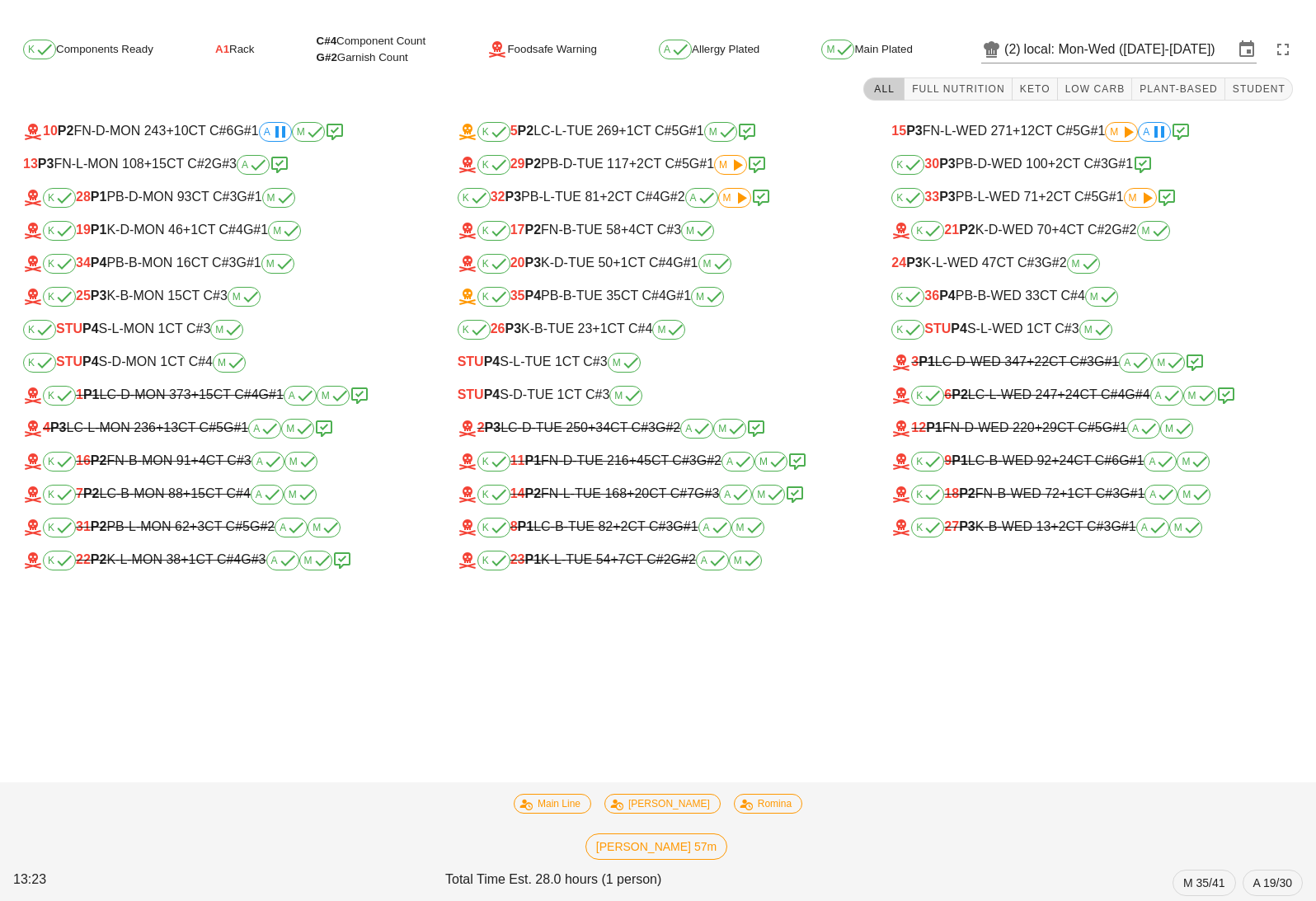
click at [1030, 35] on div "K Components Ready A1 Rack C#4 Component Count G#2 Garnish Count Foodsafe Warni…" at bounding box center [658, 50] width 1296 height 40
click at [1034, 45] on input "local: Mon-Wed ([DATE]-[DATE])" at bounding box center [1129, 50] width 210 height 26
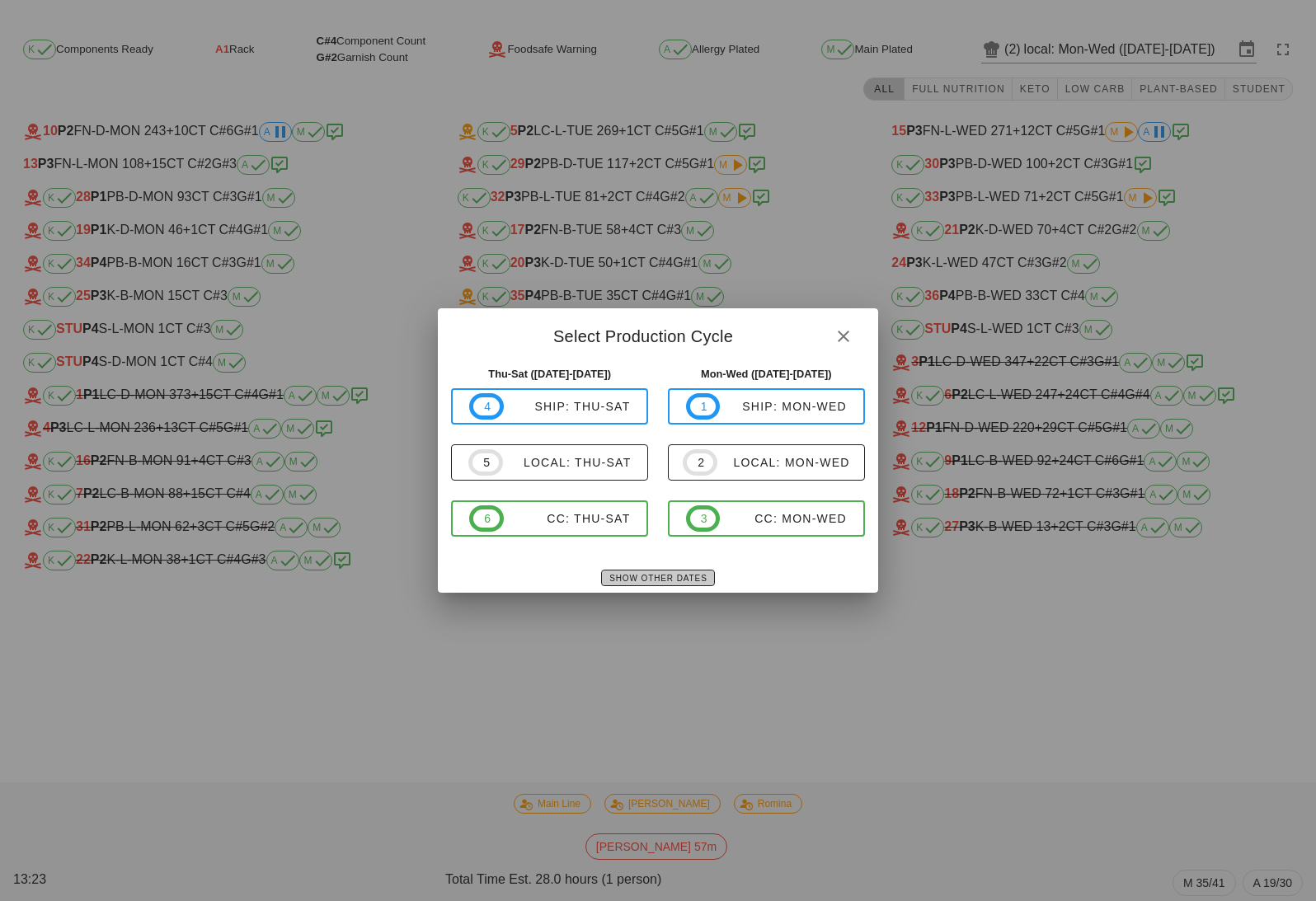
click at [689, 576] on span "Show Other Dates" at bounding box center [657, 578] width 98 height 9
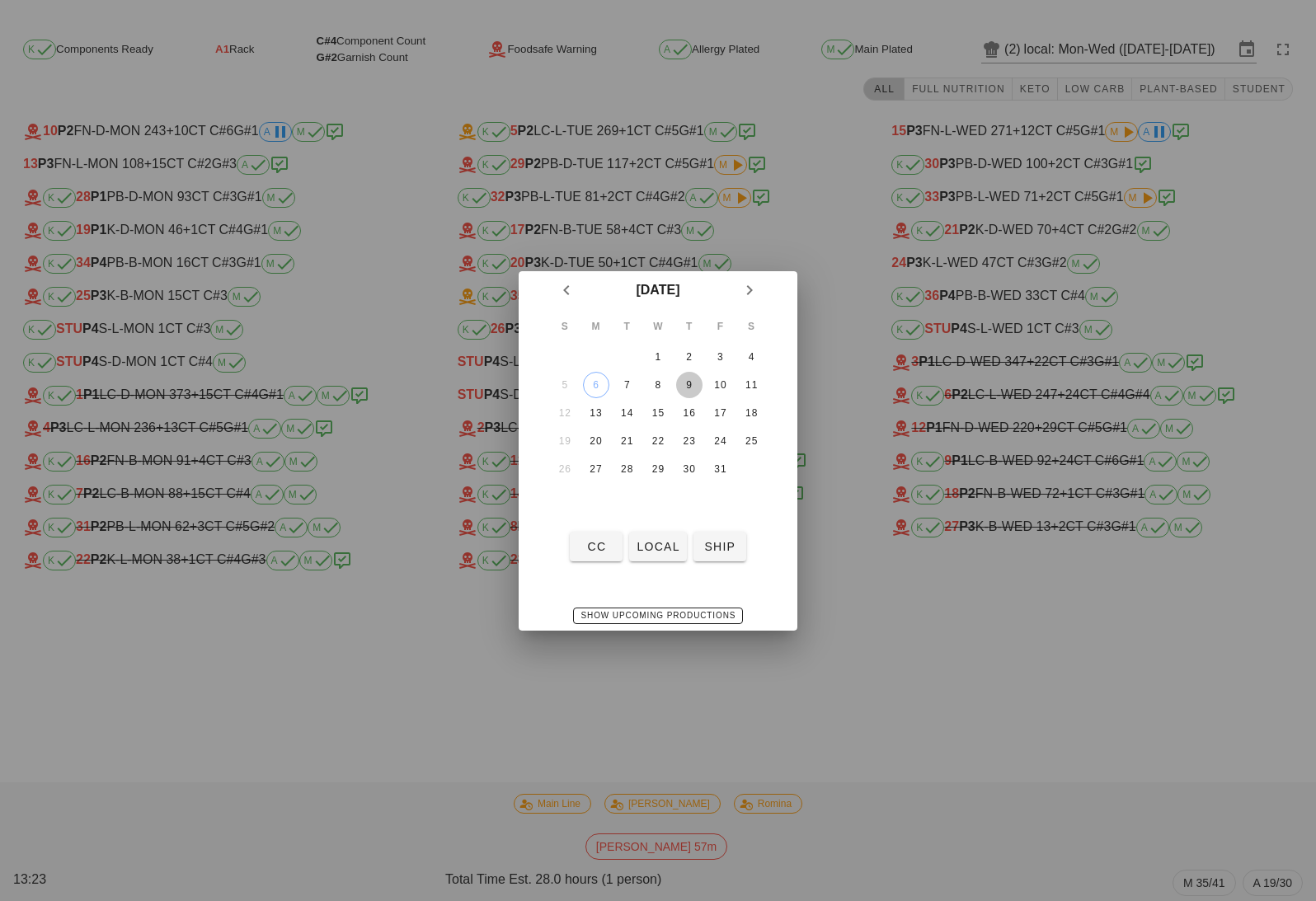
click at [688, 383] on div "9" at bounding box center [689, 385] width 26 height 12
click at [650, 534] on button "local" at bounding box center [657, 547] width 57 height 30
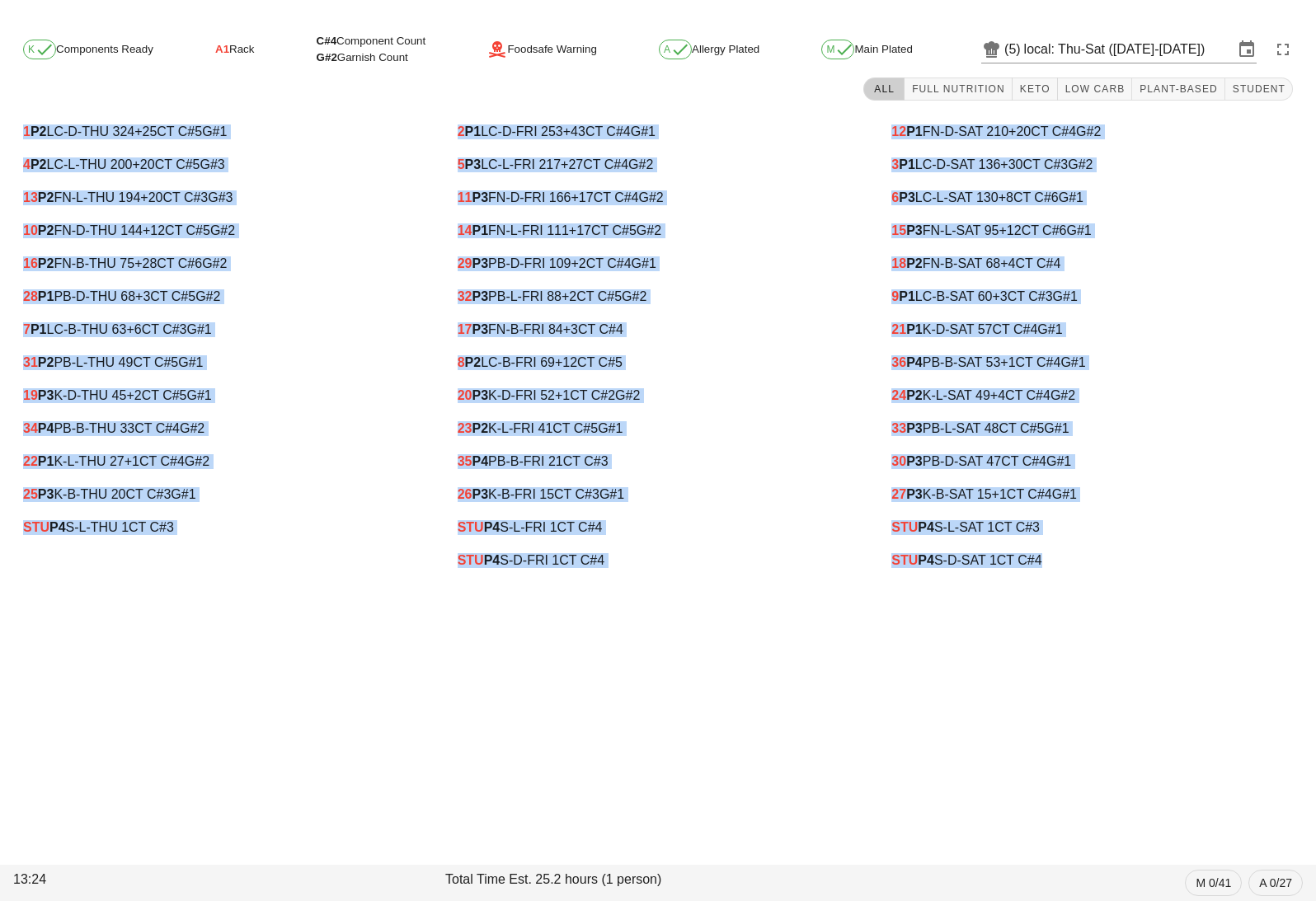
drag, startPoint x: 15, startPoint y: 133, endPoint x: 1148, endPoint y: 578, distance: 1217.3
click at [1148, 578] on div "1 P2 LC-D-THU 324 +25 CT C#5 G#1 4 P2 LC-L-THU 200 +20 CT C#5 G#3 13 P2 FN-L-TH…" at bounding box center [658, 346] width 1303 height 481
copy div "1 P2 LC-D-THU 324 +25 CT C#5 G#1 4 P2 LC-L-THU 200 +20 CT C#5 G#3 13 P2 FN-L-TH…"
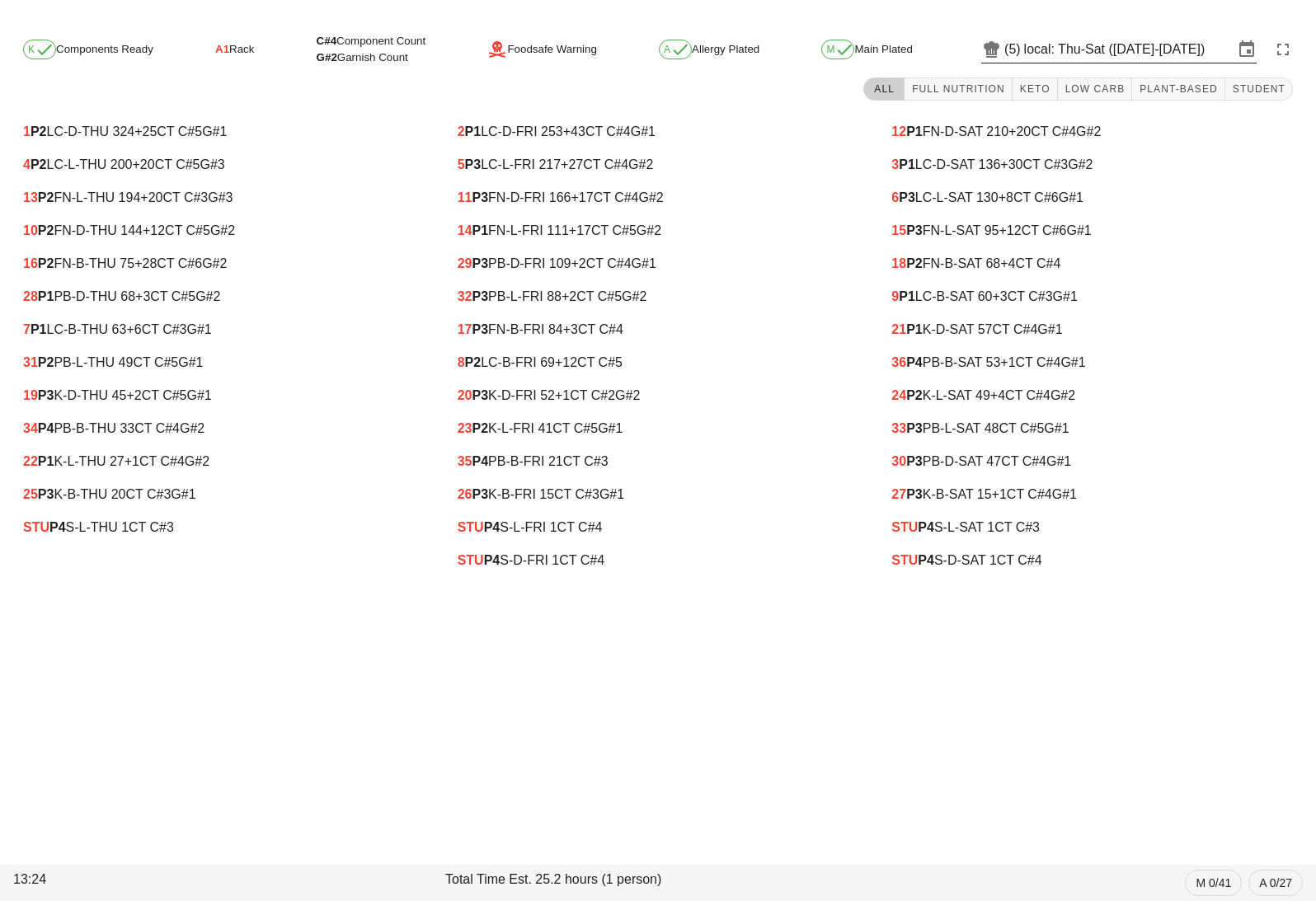
click at [1104, 51] on input "local: Thu-Sat ([DATE]-[DATE])" at bounding box center [1129, 50] width 210 height 26
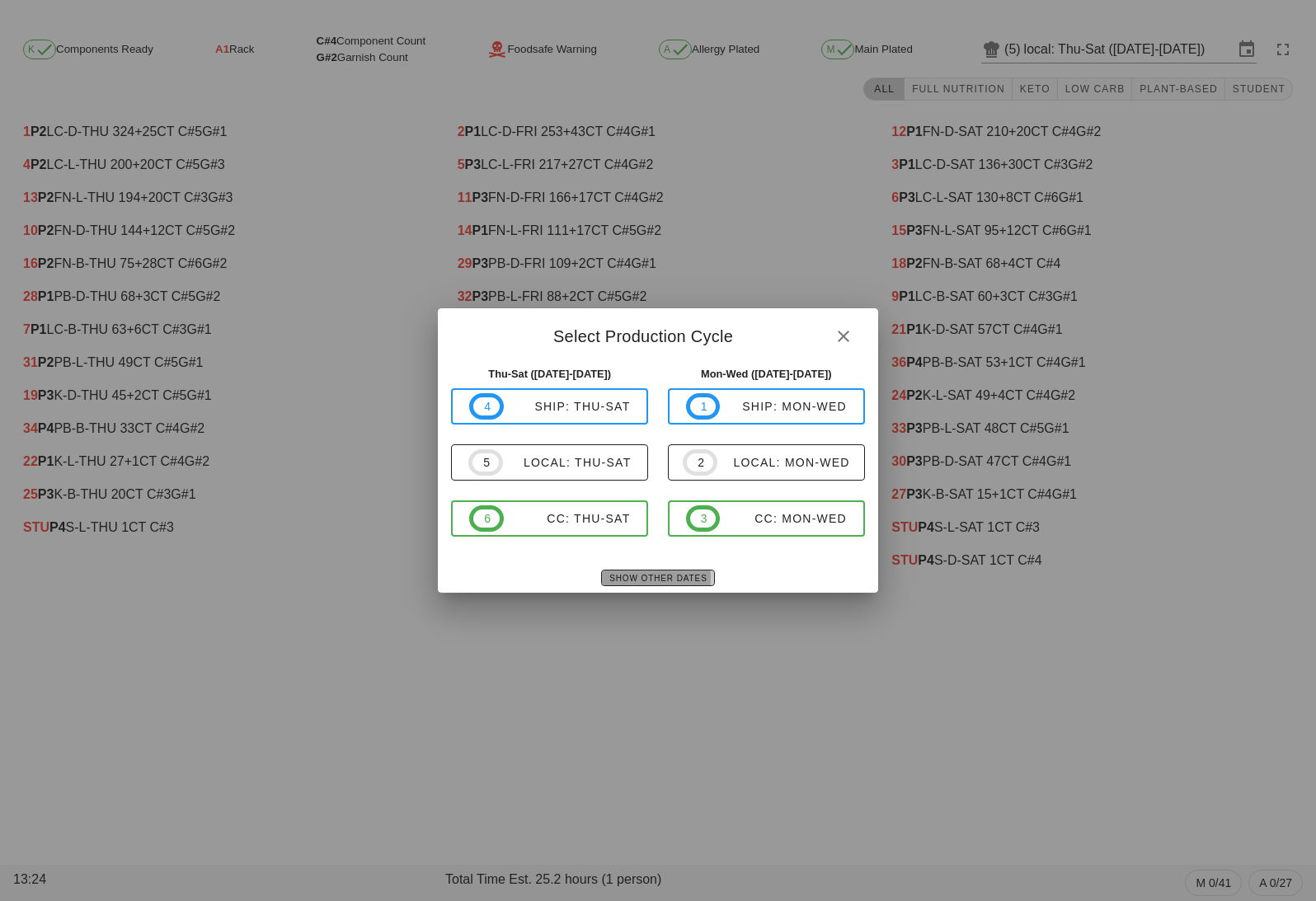
click at [663, 577] on span "Show Other Dates" at bounding box center [657, 578] width 98 height 9
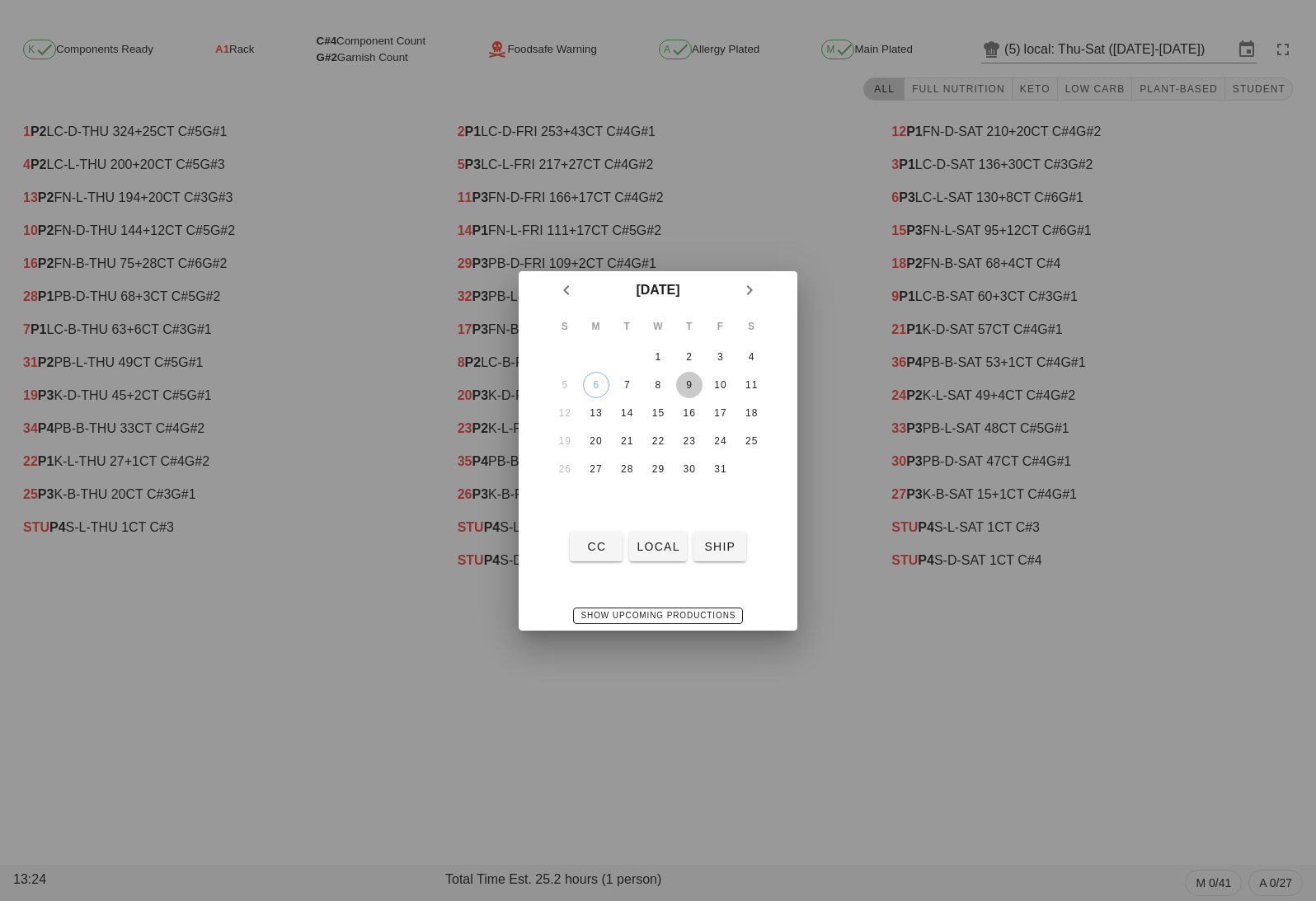
click at [690, 379] on div "9" at bounding box center [689, 385] width 26 height 12
click at [719, 540] on span "ship" at bounding box center [720, 547] width 40 height 13
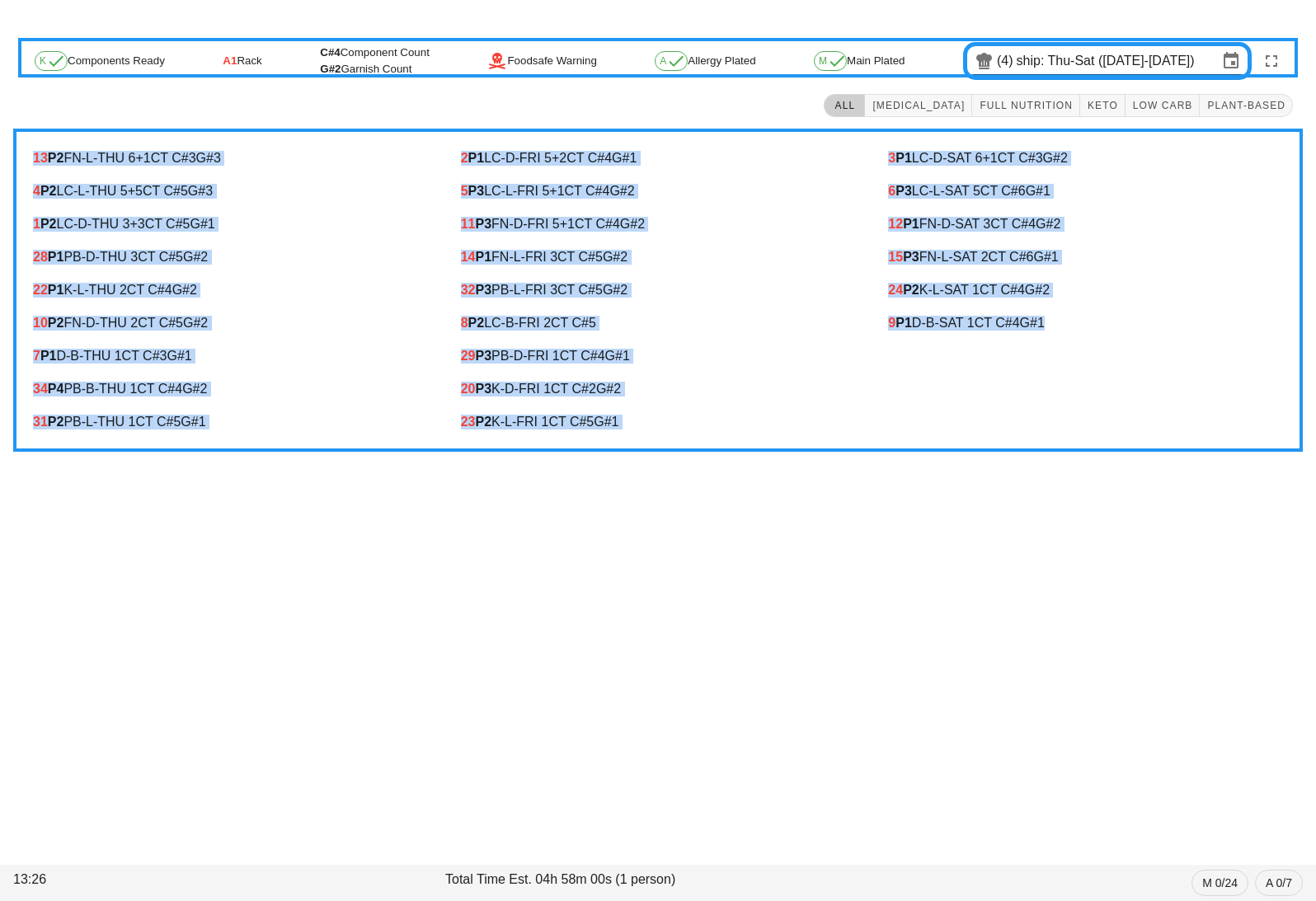
drag, startPoint x: 26, startPoint y: 152, endPoint x: 1084, endPoint y: 393, distance: 1085.1
click at [1084, 393] on div "13 P2 FN-L-THU 6 +1 CT C#3 G#3 4 P2 LC-L-THU 5 +5 CT C#5 G#3 1 P2 LC-D-THU 3 +3…" at bounding box center [658, 290] width 1290 height 323
copy div "13 P2 FN-L-THU 6 +1 CT C#3 G#3 4 P2 LC-L-THU 5 +5 CT C#5 G#3 1 P2 LC-D-THU 3 +3…"
